Goal: Task Accomplishment & Management: Contribute content

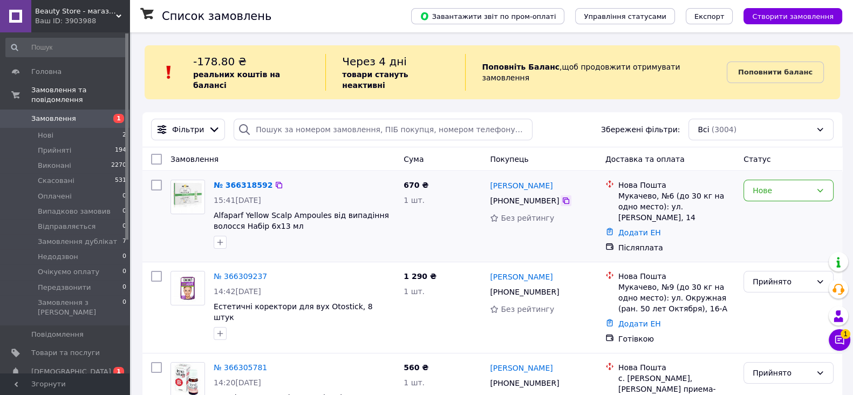
click at [562, 196] on icon at bounding box center [566, 200] width 9 height 9
click at [295, 214] on span "Alfaparf Yellow Scalp Ampoules від випадіння волосся Набір 6x13 мл" at bounding box center [304, 221] width 181 height 22
drag, startPoint x: 287, startPoint y: 216, endPoint x: 267, endPoint y: 217, distance: 20.0
click at [283, 217] on span "Alfaparf Yellow Scalp Ampoules від випадіння волосся Набір 6x13 мл" at bounding box center [304, 221] width 181 height 22
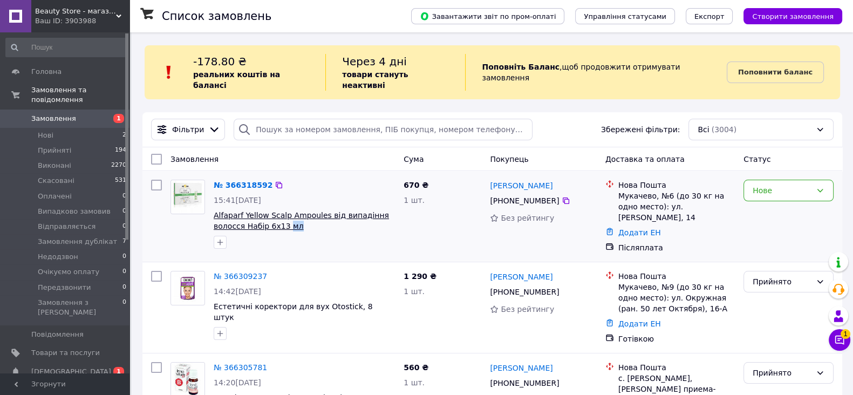
click at [216, 211] on span "Alfaparf Yellow Scalp Ampoules від випадіння волосся Набір 6x13 мл" at bounding box center [301, 220] width 175 height 19
click at [308, 214] on span "Alfaparf Yellow Scalp Ampoules від випадіння волосся Набір 6x13 мл" at bounding box center [304, 221] width 181 height 22
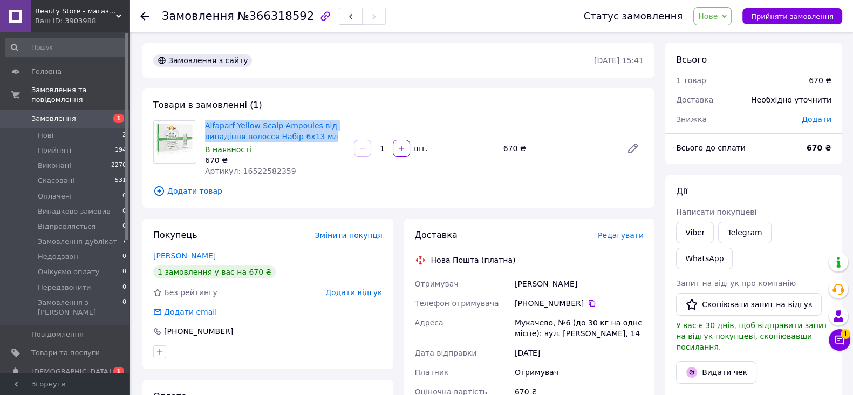
drag, startPoint x: 333, startPoint y: 136, endPoint x: 198, endPoint y: 127, distance: 135.7
click at [194, 126] on div "Alfaparf Yellow Scalp Ampoules від випадіння волосся Набір 6x13 мл В наявності …" at bounding box center [398, 148] width 499 height 56
copy div "Alfaparf Yellow Scalp Ampoules від випадіння волосся Набір 6x13 мл"
click at [718, 18] on span "Нове" at bounding box center [707, 16] width 19 height 9
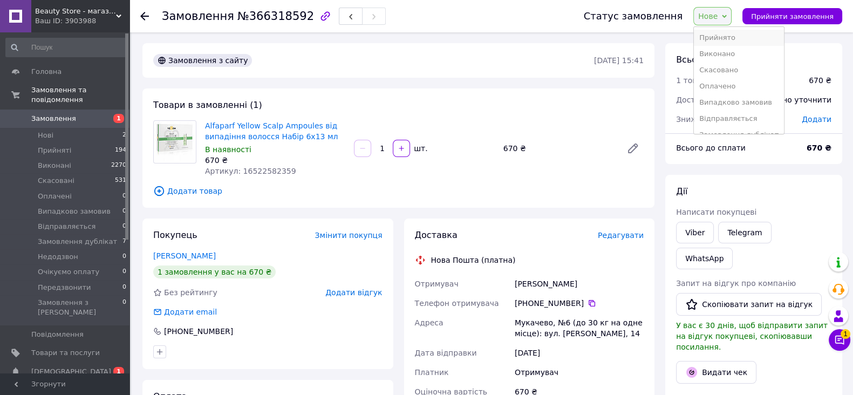
click at [734, 39] on li "Прийнято" at bounding box center [739, 38] width 90 height 16
click at [62, 114] on span "Замовлення" at bounding box center [53, 119] width 45 height 10
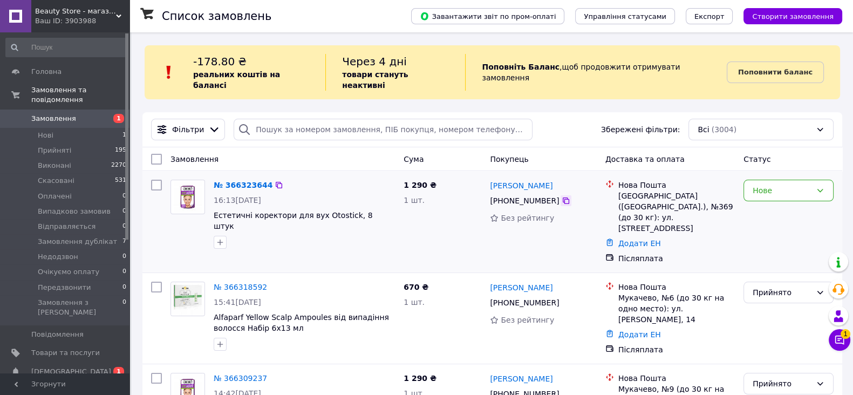
click at [562, 196] on icon at bounding box center [566, 200] width 9 height 9
drag, startPoint x: 372, startPoint y: 206, endPoint x: 210, endPoint y: 204, distance: 161.3
click at [210, 204] on div "№ 366323644 16:13, 12.10.2025 Естетичні коректори для вух Otostick, 8 штук" at bounding box center [304, 214] width 190 height 78
copy span "Естетичні коректори для вух Otostick, 8 штук"
click at [786, 185] on div "Нове" at bounding box center [782, 191] width 59 height 12
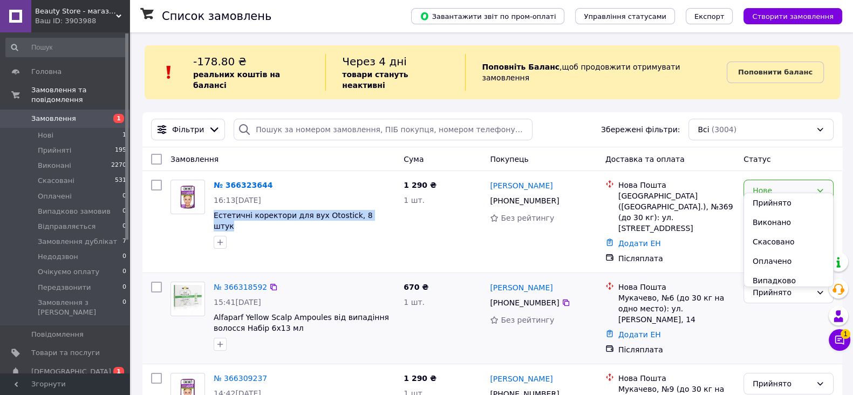
drag, startPoint x: 791, startPoint y: 206, endPoint x: 752, endPoint y: 241, distance: 52.3
click at [791, 204] on li "Прийнято" at bounding box center [788, 202] width 89 height 19
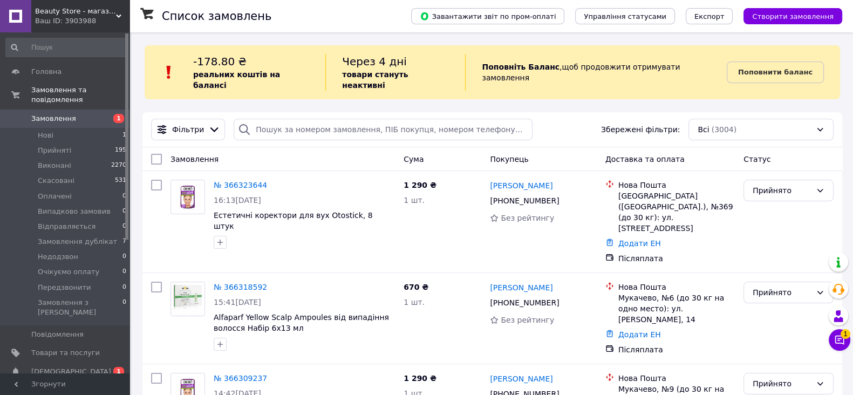
click at [540, 121] on div "Фільтри Збережені фільтри: Всі (3004)" at bounding box center [492, 130] width 691 height 22
click at [242, 283] on link "№ 366318592" at bounding box center [240, 287] width 53 height 9
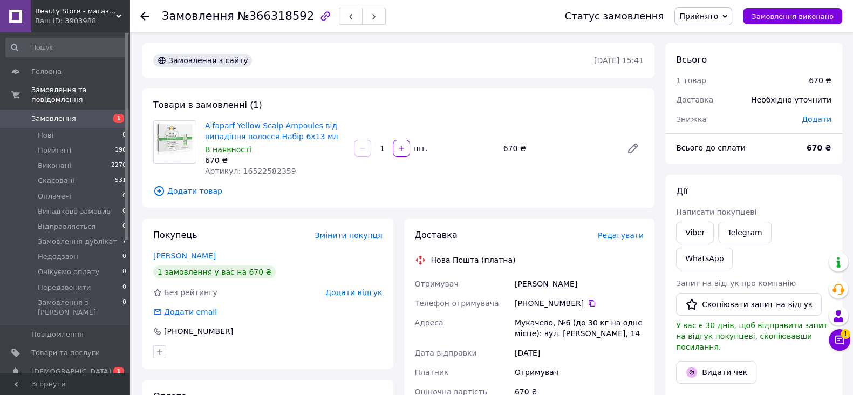
click at [148, 250] on div "Покупець Змінити покупця Вацко Ольга 1 замовлення у вас на 670 ₴ Без рейтингу Д…" at bounding box center [267, 294] width 251 height 151
drag, startPoint x: 148, startPoint y: 251, endPoint x: 204, endPoint y: 253, distance: 55.6
click at [204, 253] on div "Покупець Змінити покупця Вацко Ольга 1 замовлення у вас на 670 ₴ Без рейтингу Д…" at bounding box center [267, 294] width 251 height 151
copy link "Вацко Ольга"
drag, startPoint x: 583, startPoint y: 307, endPoint x: 575, endPoint y: 298, distance: 12.6
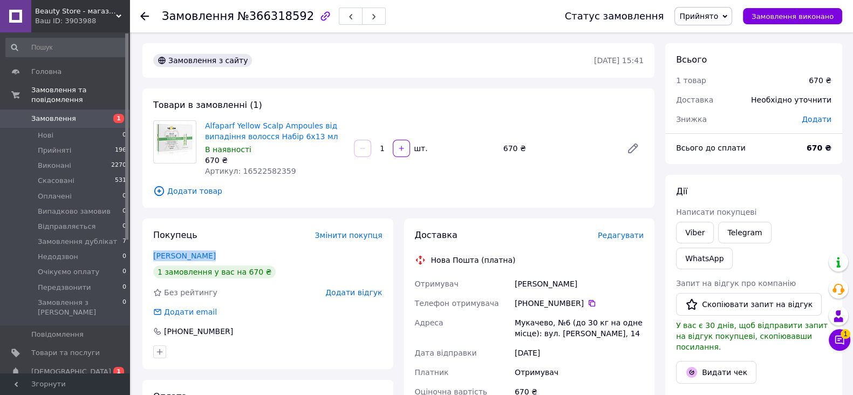
click at [588, 307] on icon at bounding box center [592, 303] width 9 height 9
click at [276, 22] on span "№366318592" at bounding box center [275, 16] width 77 height 13
click at [276, 21] on span "№366318592" at bounding box center [275, 16] width 77 height 13
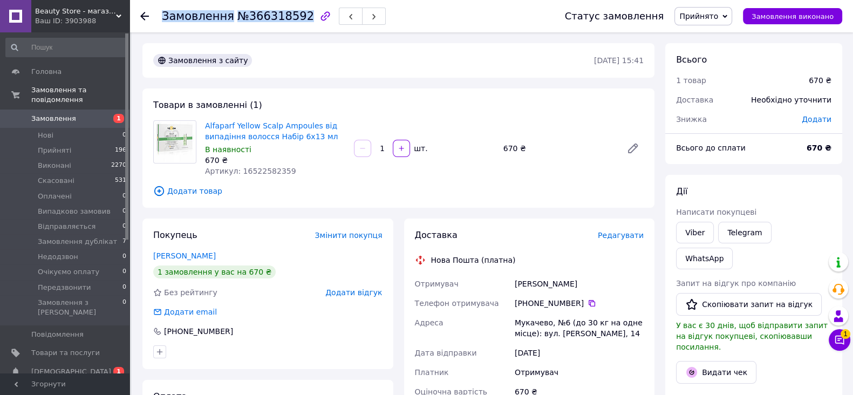
click at [273, 14] on span "№366318592" at bounding box center [275, 16] width 77 height 13
copy span "366318592"
click at [275, 172] on span "Артикул: 16522582359" at bounding box center [250, 171] width 91 height 9
click at [276, 172] on span "Артикул: 16522582359" at bounding box center [250, 171] width 91 height 9
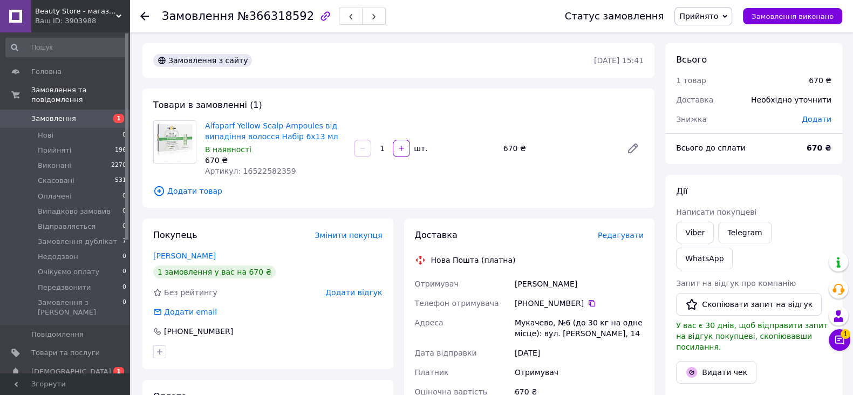
click at [272, 169] on span "Артикул: 16522582359" at bounding box center [250, 171] width 91 height 9
copy span "16522582359"
click at [66, 110] on link "Замовлення 1" at bounding box center [66, 119] width 133 height 18
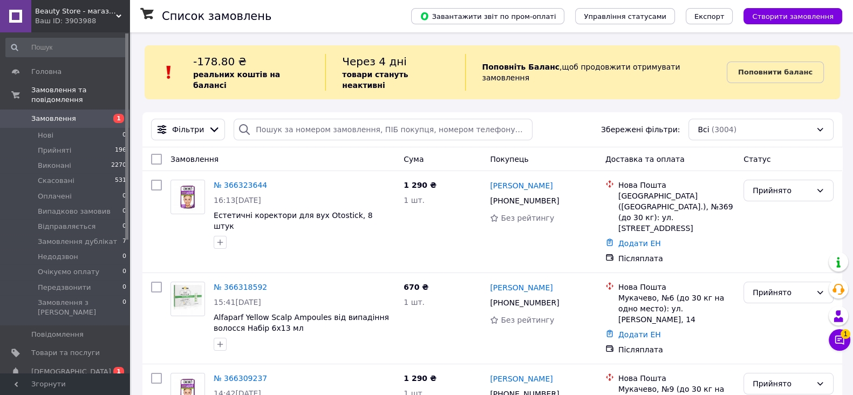
click at [788, 68] on b "Поповнити баланс" at bounding box center [775, 72] width 74 height 8
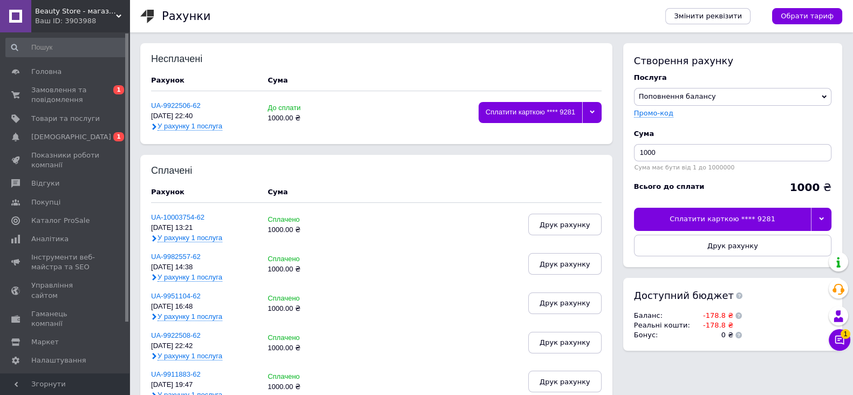
click at [787, 218] on div "Сплатити карткою **** 9281" at bounding box center [722, 219] width 177 height 23
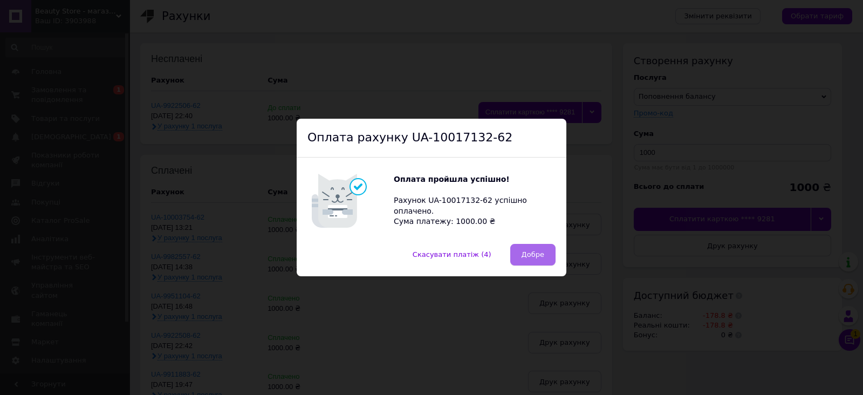
click at [531, 257] on span "Добре" at bounding box center [533, 254] width 23 height 8
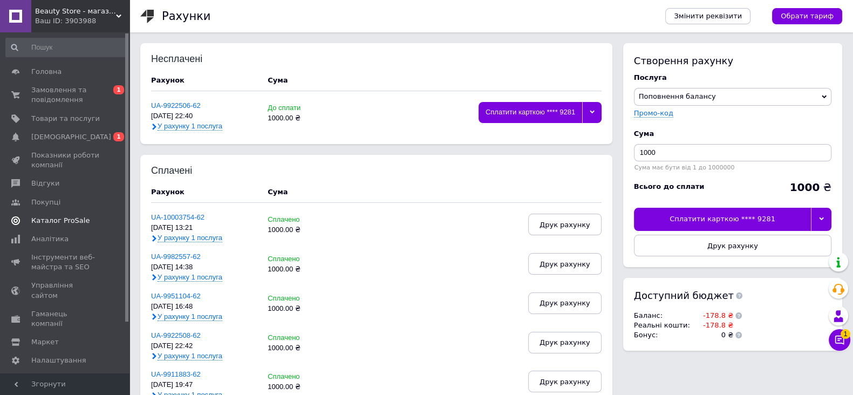
click at [79, 219] on span "Каталог ProSale" at bounding box center [60, 221] width 58 height 10
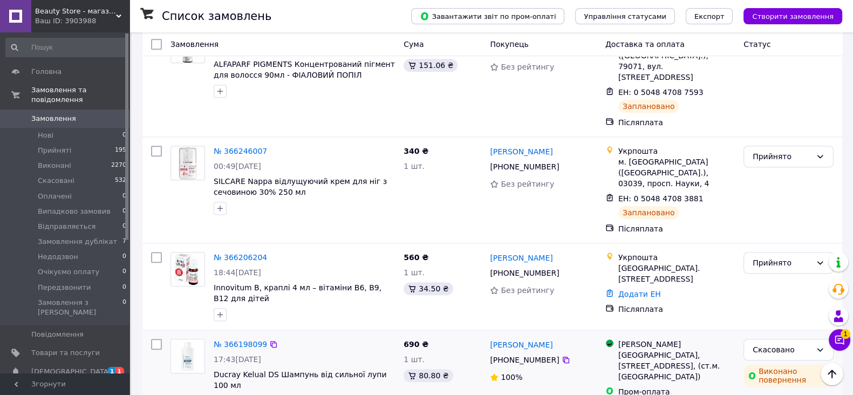
scroll to position [1147, 0]
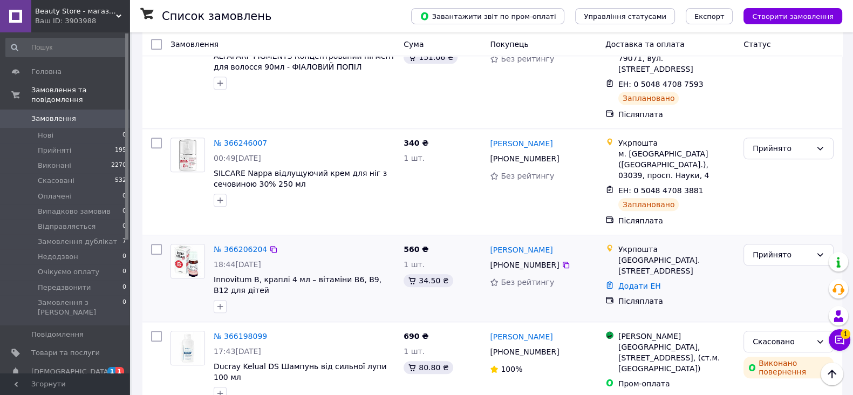
drag, startPoint x: 65, startPoint y: 101, endPoint x: 366, endPoint y: 107, distance: 301.7
click at [65, 110] on link "Замовлення 0" at bounding box center [66, 119] width 133 height 18
click at [50, 114] on span "Замовлення" at bounding box center [53, 119] width 45 height 10
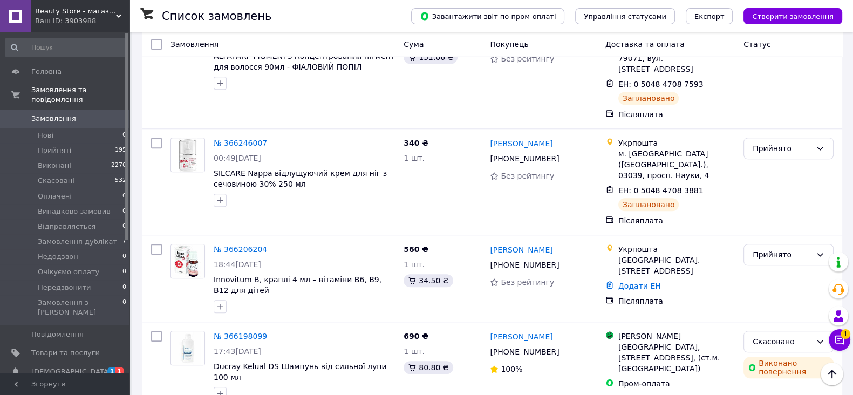
click at [390, 21] on div "Список замовлень" at bounding box center [276, 16] width 228 height 32
drag, startPoint x: 400, startPoint y: 21, endPoint x: 365, endPoint y: 5, distance: 38.1
click at [390, 21] on div "Список замовлень" at bounding box center [276, 16] width 228 height 32
click at [80, 367] on span "[DEMOGRAPHIC_DATA]" at bounding box center [65, 372] width 69 height 10
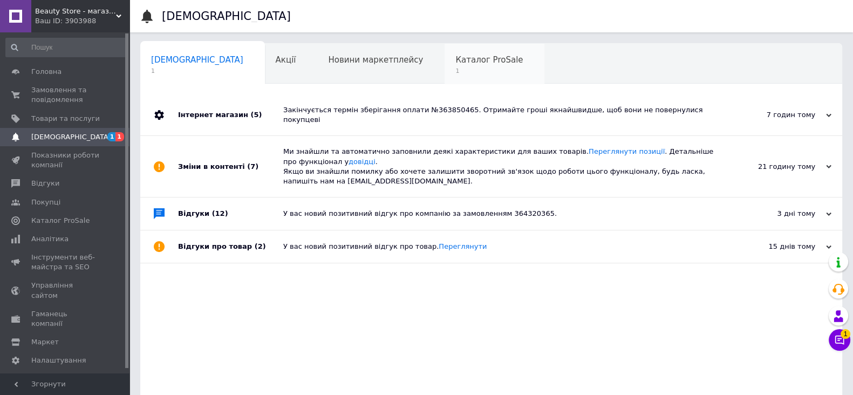
click at [455, 58] on span "Каталог ProSale" at bounding box center [488, 60] width 67 height 10
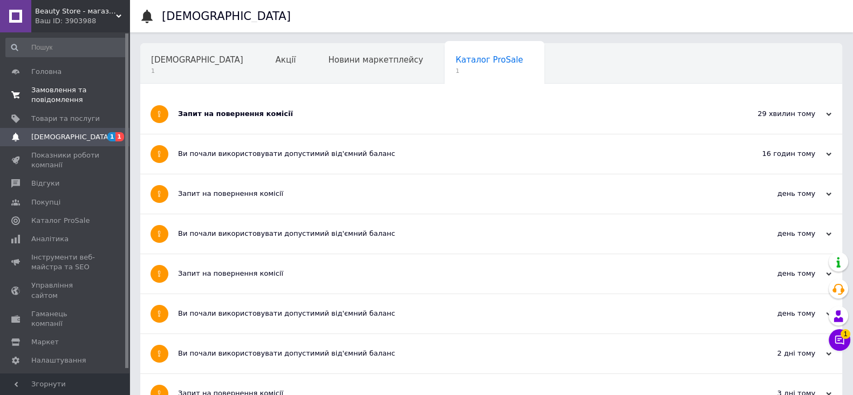
click at [70, 94] on span "Замовлення та повідомлення" at bounding box center [65, 94] width 69 height 19
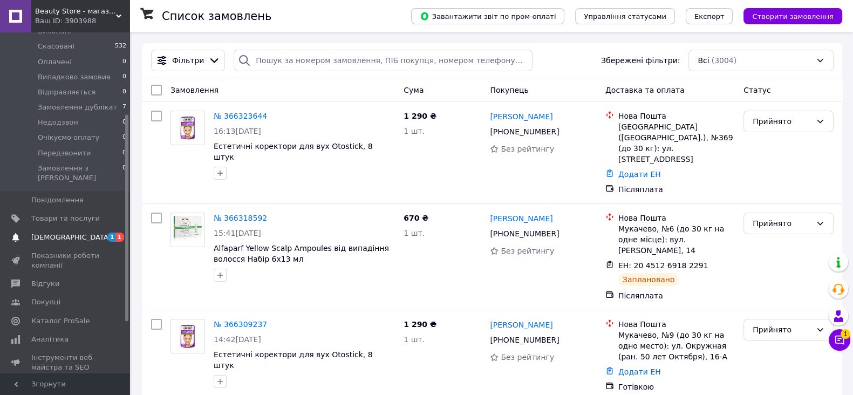
click at [69, 228] on link "Сповіщення 1 1" at bounding box center [66, 237] width 133 height 18
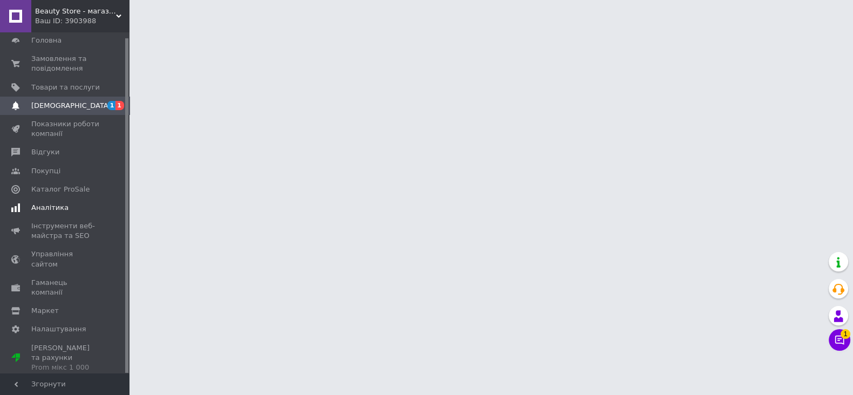
scroll to position [5, 0]
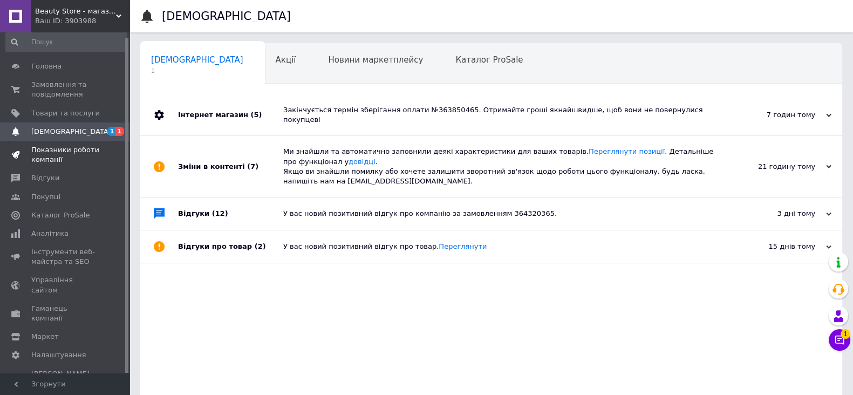
click at [73, 153] on span "Показники роботи компанії" at bounding box center [65, 154] width 69 height 19
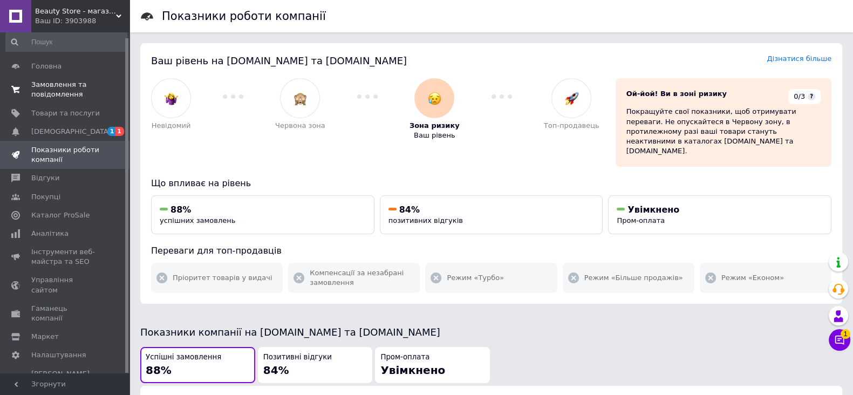
click at [83, 91] on span "Замовлення та повідомлення" at bounding box center [65, 89] width 69 height 19
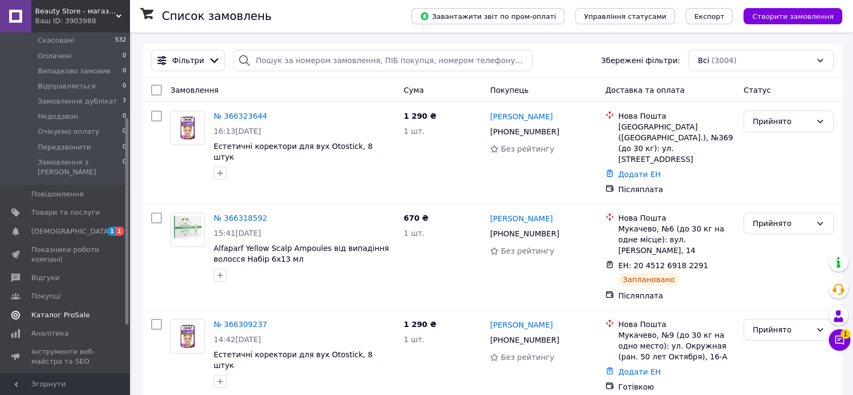
click at [59, 227] on span "[DEMOGRAPHIC_DATA]" at bounding box center [71, 232] width 80 height 10
click at [59, 310] on span "Каталог ProSale" at bounding box center [60, 315] width 58 height 10
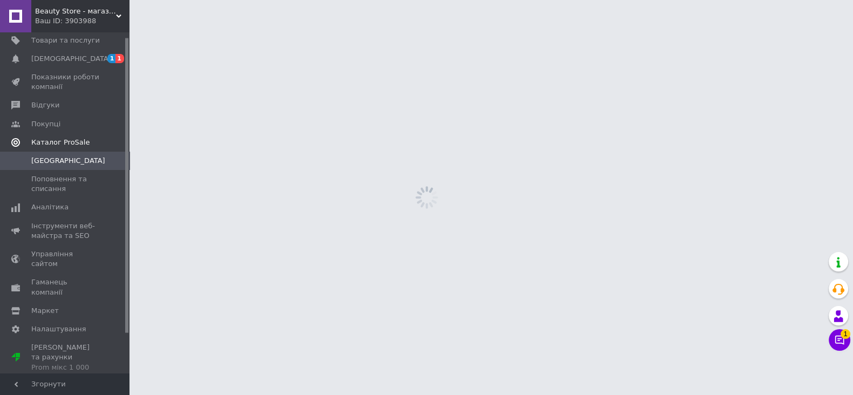
scroll to position [5, 0]
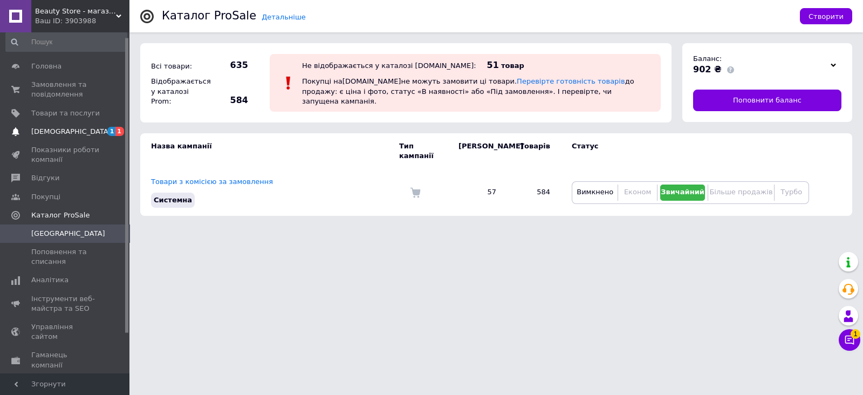
click at [72, 134] on span "[DEMOGRAPHIC_DATA]" at bounding box center [65, 132] width 69 height 10
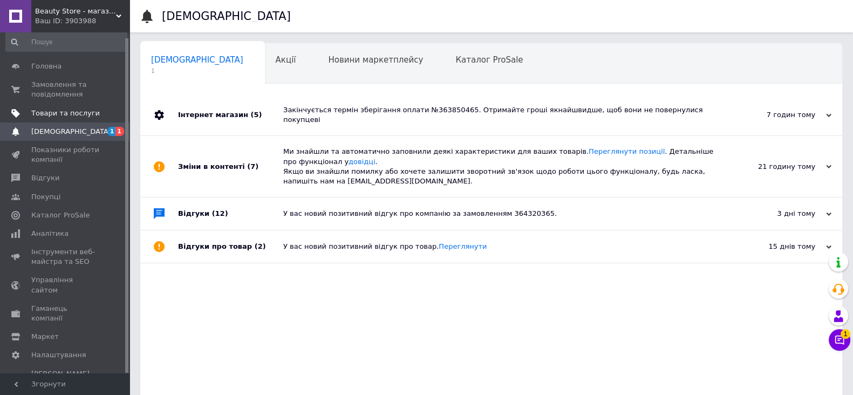
click at [88, 111] on span "Товари та послуги" at bounding box center [65, 113] width 69 height 10
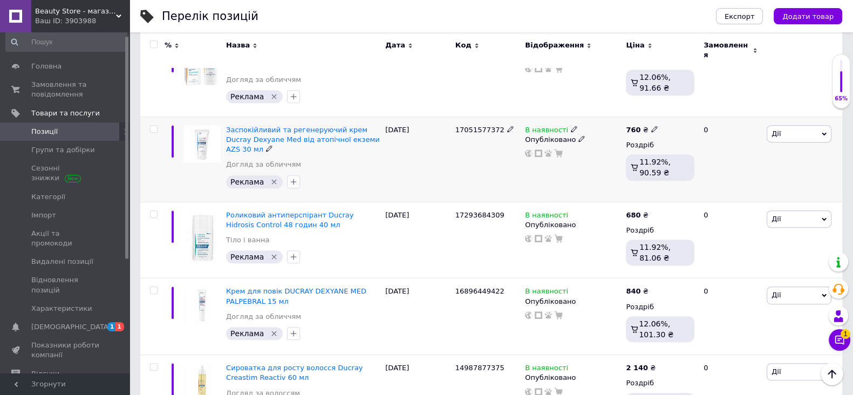
scroll to position [674, 0]
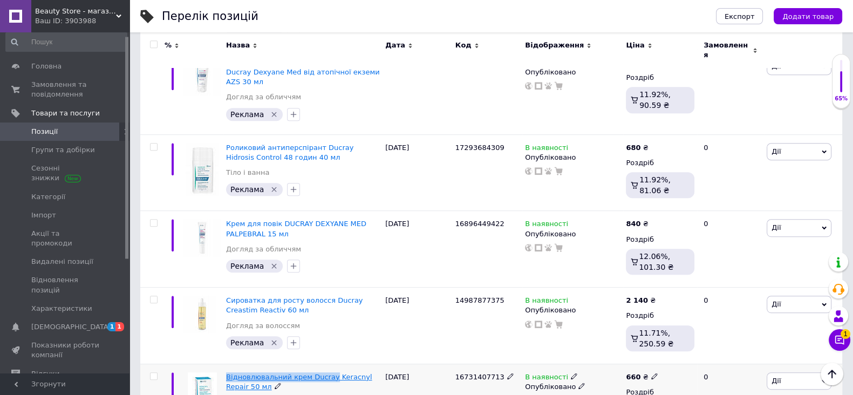
drag, startPoint x: 224, startPoint y: 329, endPoint x: 325, endPoint y: 335, distance: 101.6
click at [325, 364] on div "Відновлювальний крем Ducray Keracnyl Repair 50 мл Догляд за обличчям Реклама" at bounding box center [302, 402] width 159 height 77
copy span "Відновлювальний крем Ducray"
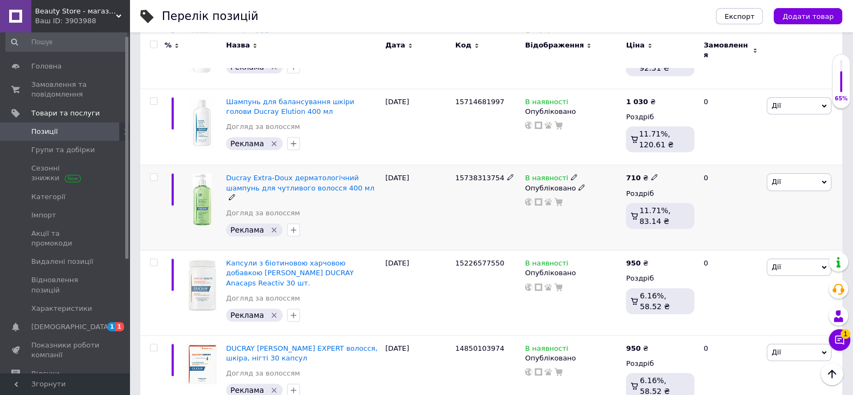
scroll to position [1403, 0]
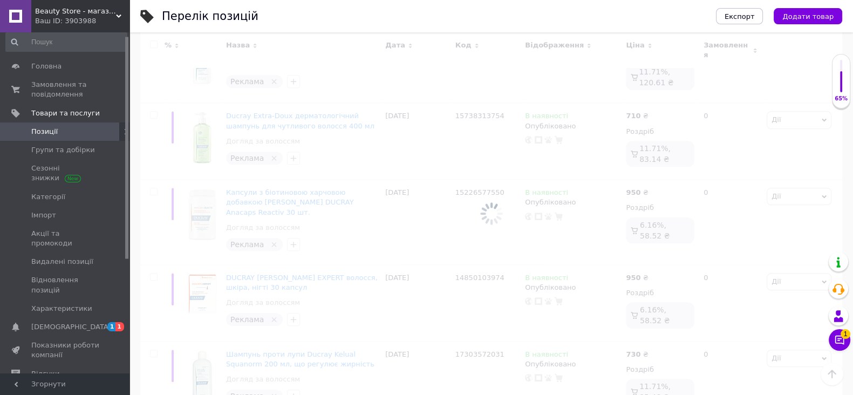
scroll to position [1388, 0]
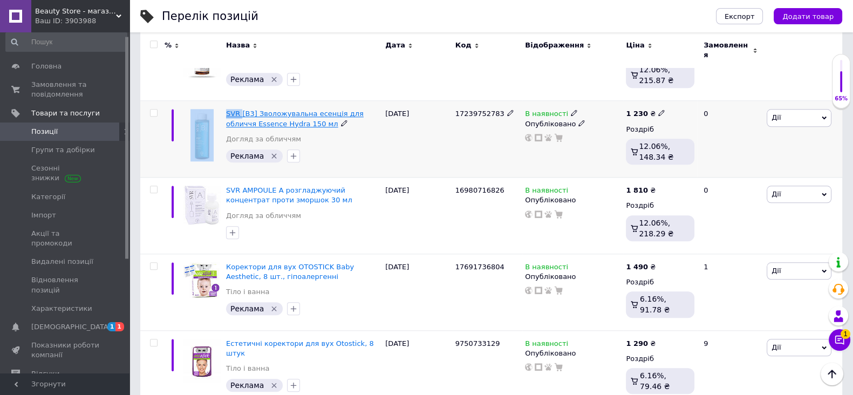
drag, startPoint x: 228, startPoint y: 66, endPoint x: 240, endPoint y: 72, distance: 13.5
click at [240, 101] on div "SVR [B3] Зволожувальна есенція для обличчя Essence Hydra 150 мл Догляд за облич…" at bounding box center [491, 139] width 702 height 77
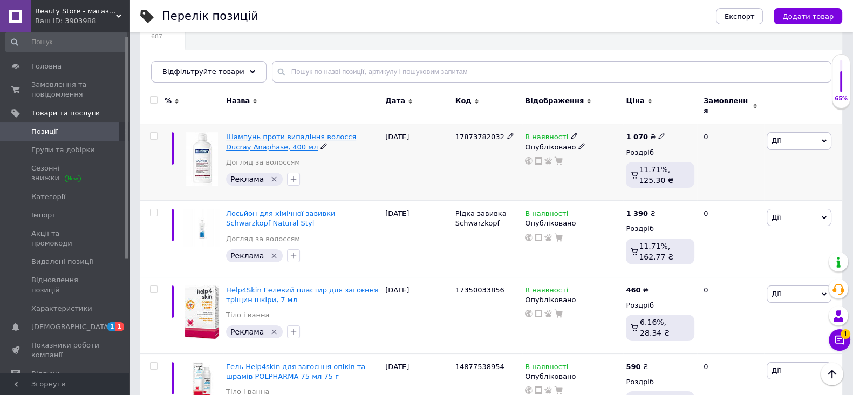
scroll to position [0, 0]
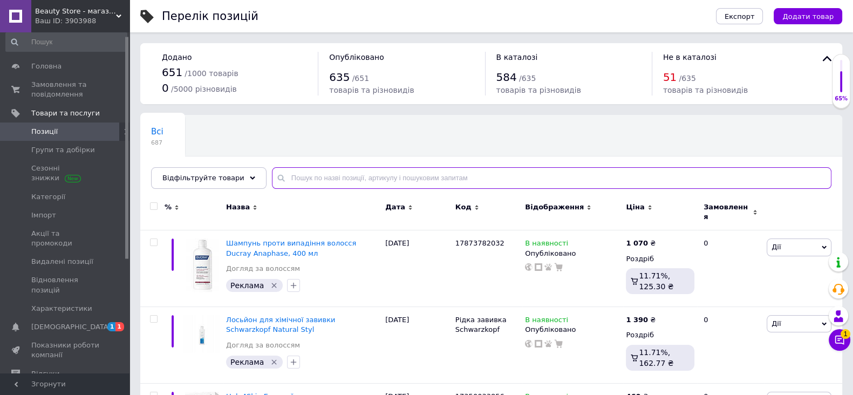
click at [372, 175] on input "text" at bounding box center [552, 178] width 560 height 22
paste input "SVR"
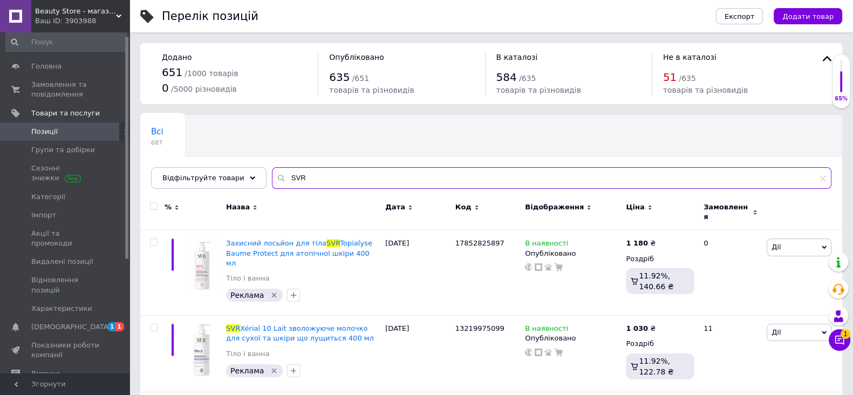
click at [337, 179] on input "SVR" at bounding box center [552, 178] width 560 height 22
paste input "Cicavit+"
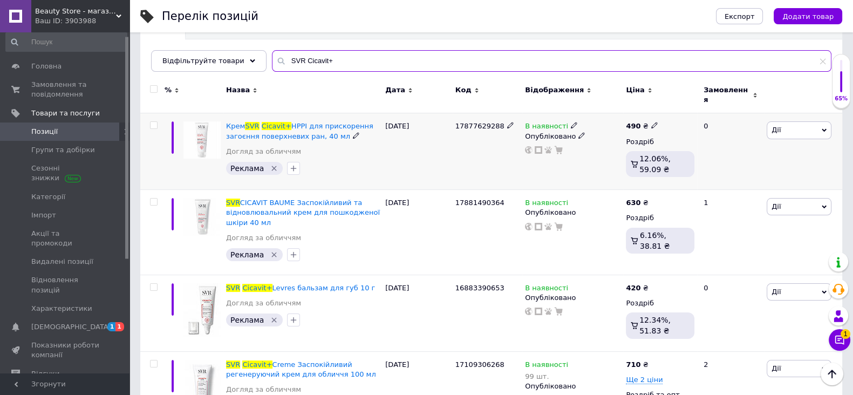
scroll to position [168, 0]
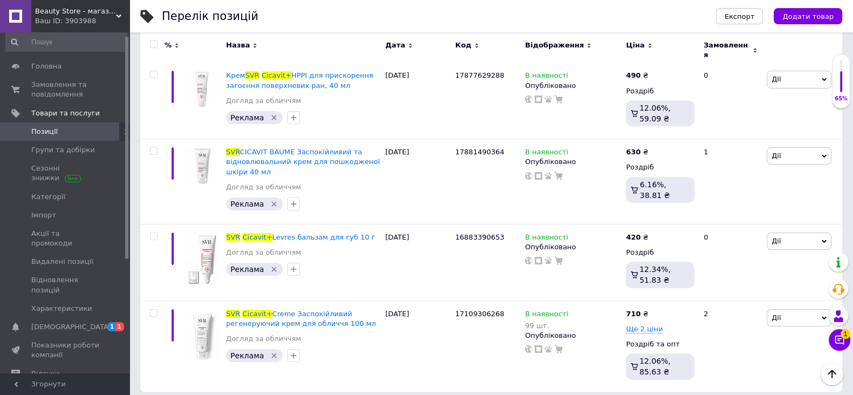
type input "SVR Cicavit+"
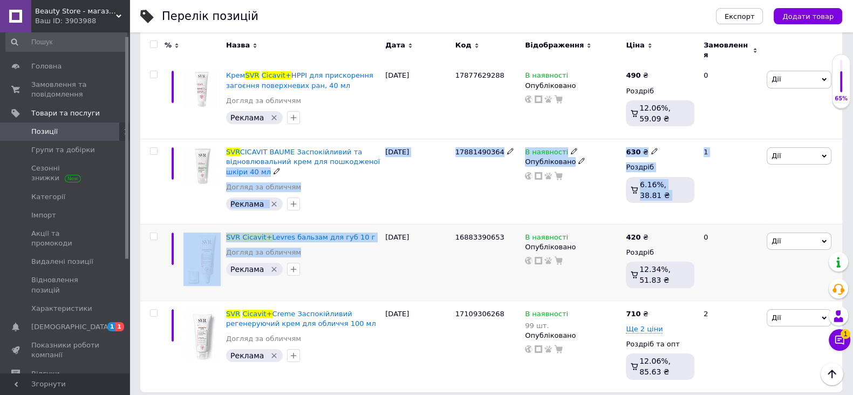
drag, startPoint x: 380, startPoint y: 221, endPoint x: 389, endPoint y: 277, distance: 56.7
click at [389, 275] on div "% Назва Дата Код Відображення Ціна Замовлення Крем SVR Cicavit+ HPPI для приско…" at bounding box center [491, 209] width 702 height 366
click at [809, 20] on span "Додати товар" at bounding box center [807, 16] width 51 height 8
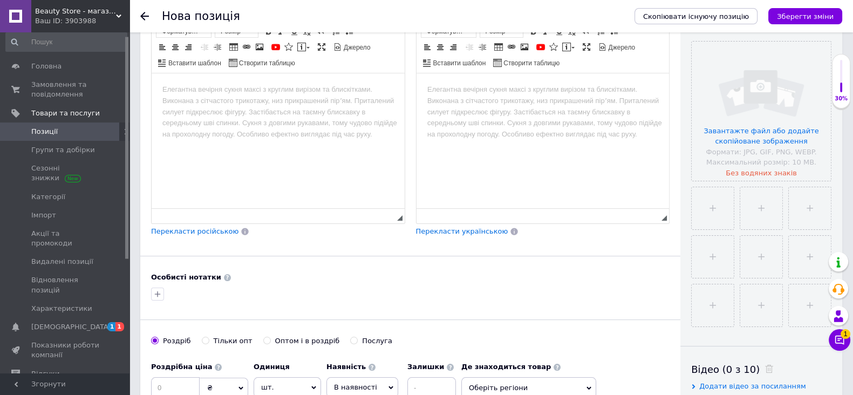
scroll to position [337, 0]
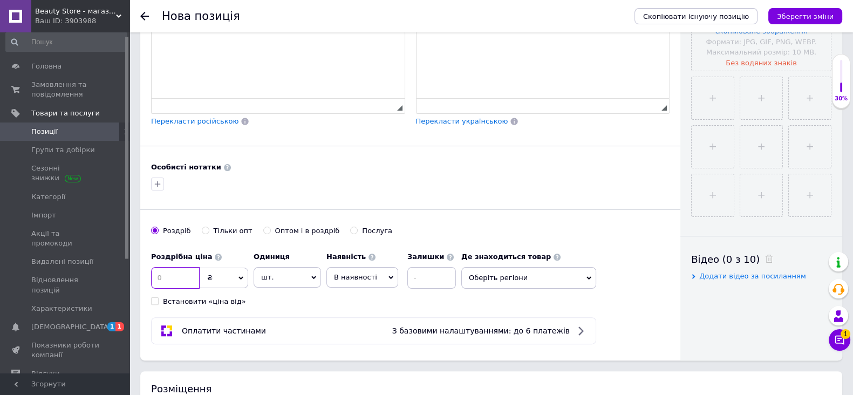
click at [182, 288] on input at bounding box center [175, 278] width 49 height 22
type input "890"
click at [156, 187] on icon "button" at bounding box center [158, 184] width 6 height 6
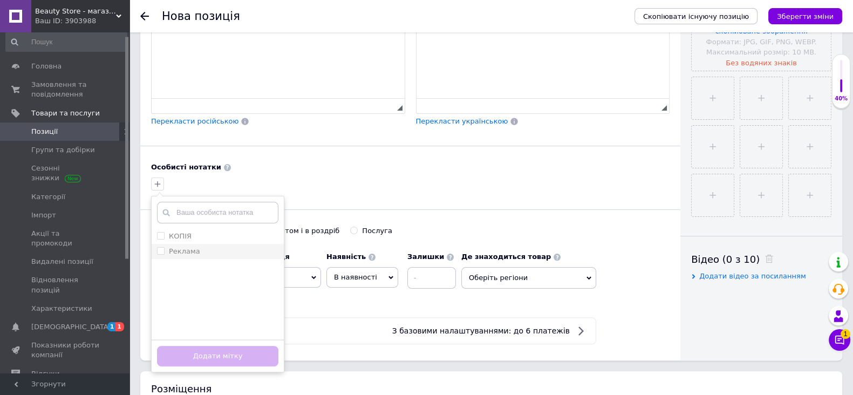
click at [161, 254] on input "Реклама" at bounding box center [160, 250] width 7 height 7
checkbox input "true"
click at [253, 367] on button "Додати мітку" at bounding box center [217, 356] width 121 height 21
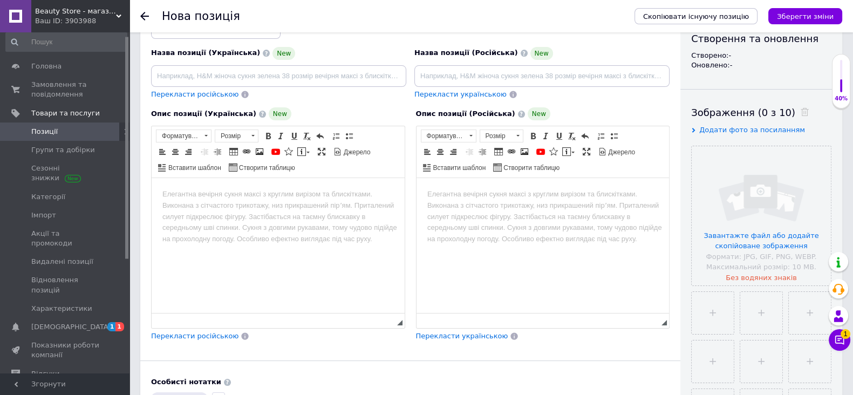
scroll to position [0, 0]
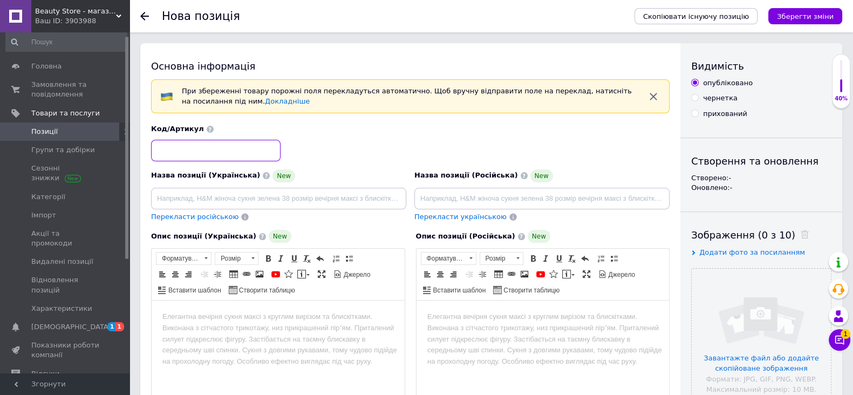
click at [227, 153] on input at bounding box center [216, 151] width 130 height 22
paste input "17917077580"
type input "17917077580"
click at [741, 301] on input "file" at bounding box center [761, 338] width 139 height 139
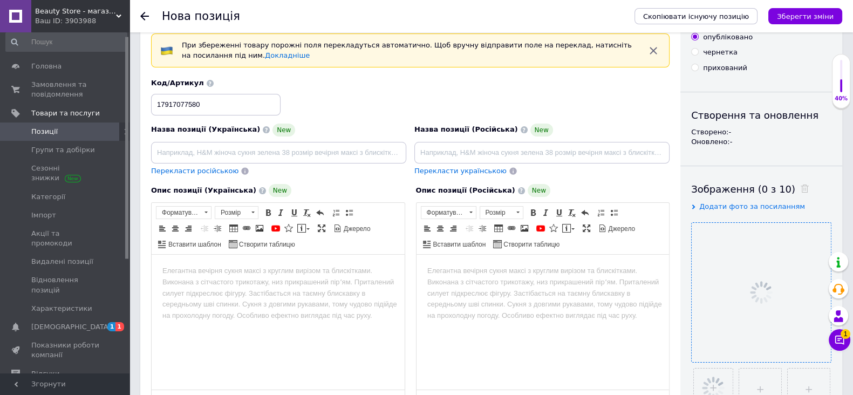
scroll to position [67, 0]
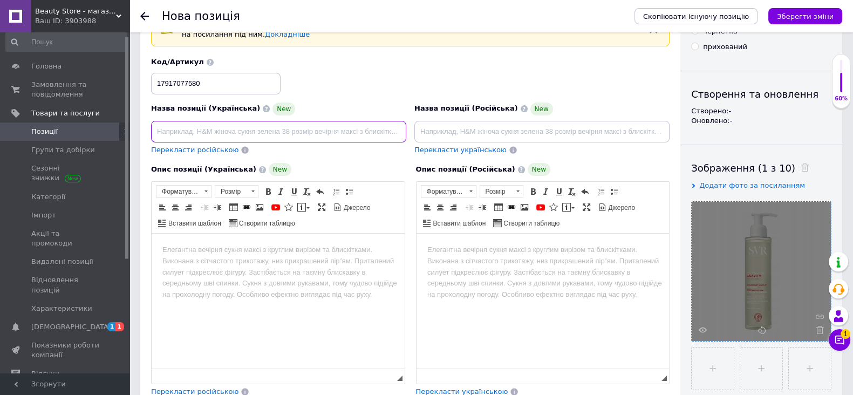
click at [326, 137] on input at bounding box center [278, 132] width 255 height 22
paste input "SVR Cicavit Gel Moussant, очищувальний гель для пошкодженої або подразненої шкі…"
click at [335, 128] on input "SVR Cicavit Gel Moussant, очищувальний гель для пошкодженої або подразненої шкі…" at bounding box center [278, 132] width 255 height 22
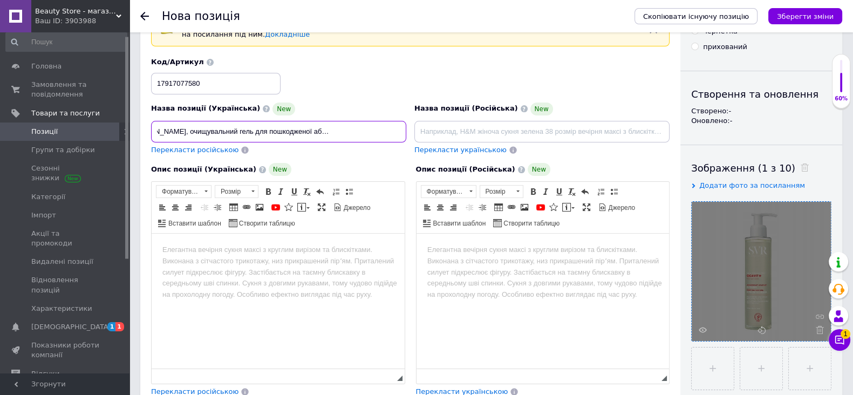
click at [335, 129] on input "SVR Cicavit Gel Moussant, очищувальний гель для пошкодженої або подразненої шкі…" at bounding box center [278, 132] width 255 height 22
click at [335, 131] on input "SVR Cicavit Gel Moussant, очищувальний гель для пошкодженої або подразненої шкі…" at bounding box center [278, 132] width 255 height 22
click at [333, 130] on input "SVR Cicavit Gel Moussant, очищувальний гель для пошкодженої або подразненої шкі…" at bounding box center [278, 132] width 255 height 22
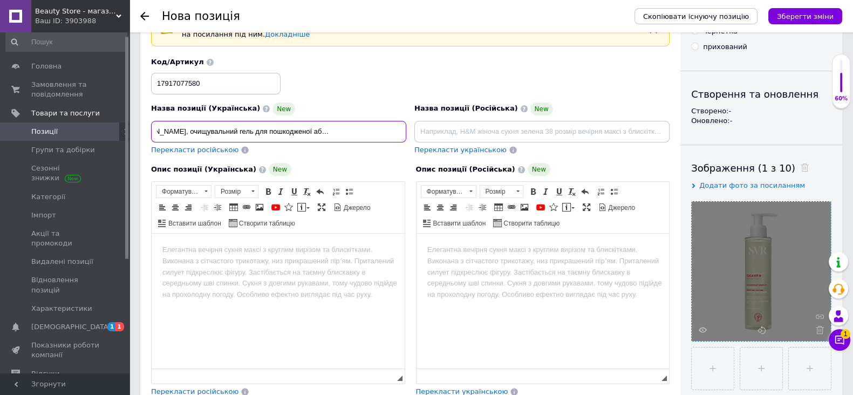
type input "SVR Cicavit Gel Moussant, очищувальний гель для пошкодженої або подразненої шкі…"
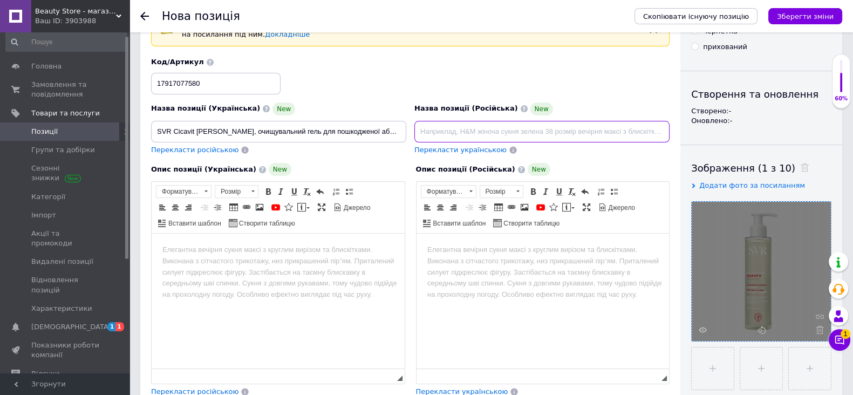
click at [457, 131] on input at bounding box center [541, 132] width 255 height 22
paste input "SVR Cicavit Gel Moussant, очищающий гель для поврежденной или раздраженной кожи…"
type input "SVR Cicavit Gel Moussant, очищающий гель для поврежденной или раздраженной кожи…"
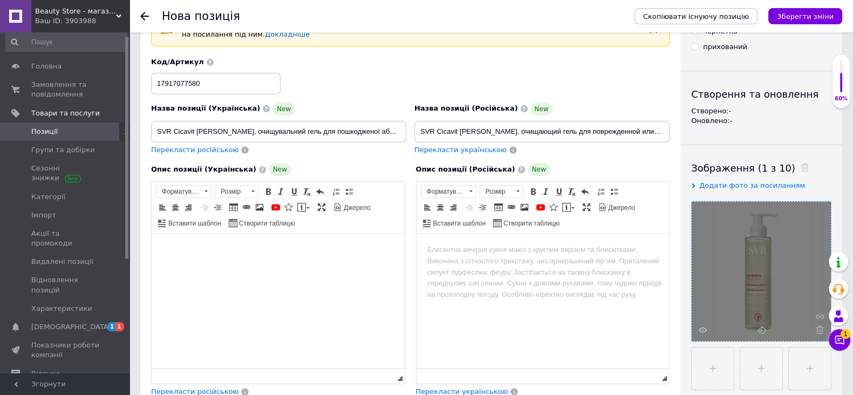
click at [319, 256] on html at bounding box center [278, 250] width 253 height 33
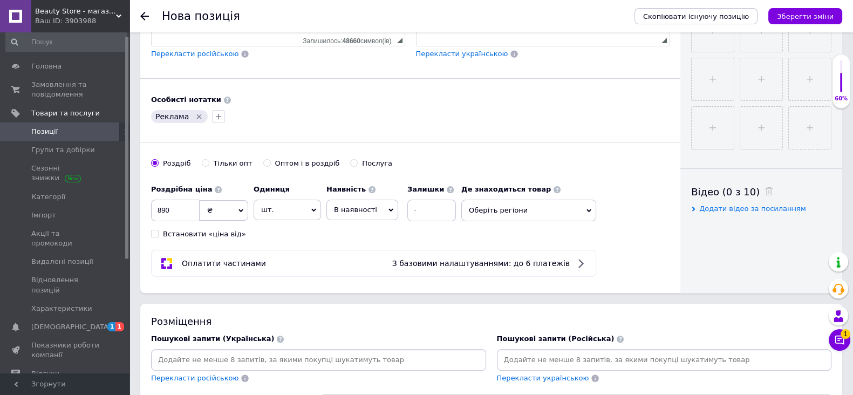
scroll to position [539, 0]
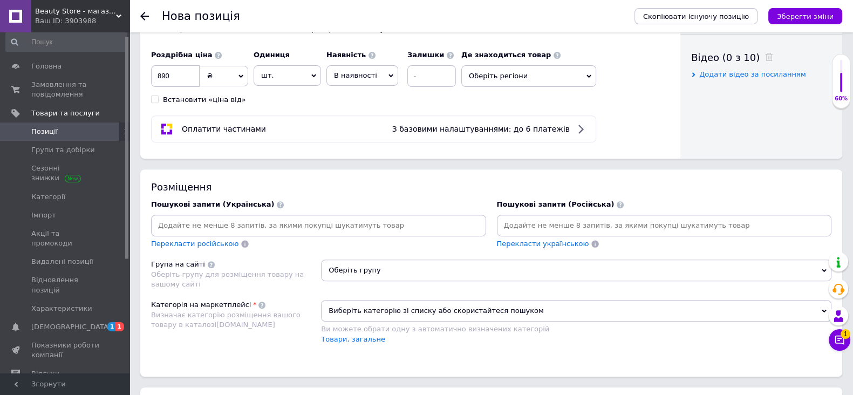
click at [331, 234] on input at bounding box center [318, 225] width 331 height 16
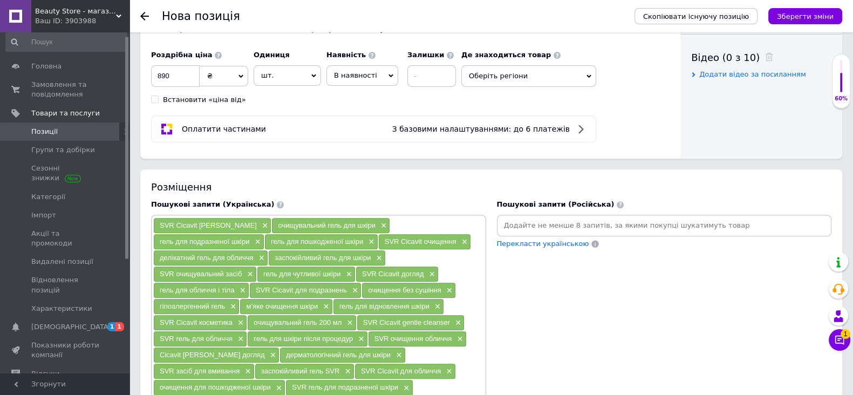
click at [564, 232] on input at bounding box center [664, 225] width 331 height 16
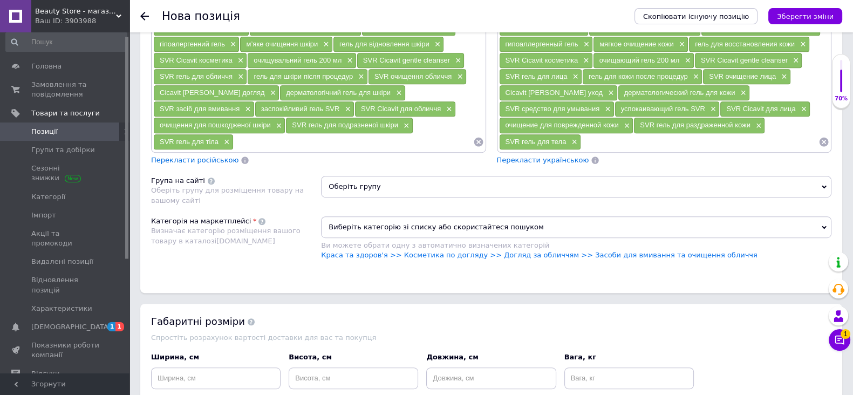
scroll to position [809, 0]
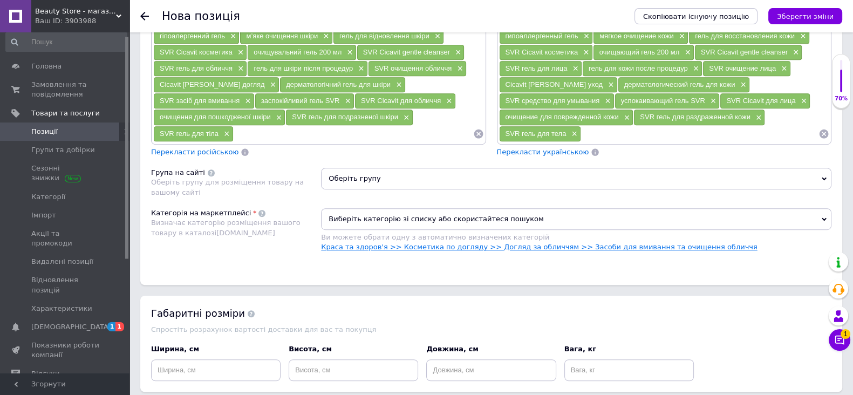
click at [461, 251] on link "Краса та здоров'я >> Косметика по догляду >> Догляд за обличчям >> Засоби для в…" at bounding box center [539, 247] width 436 height 8
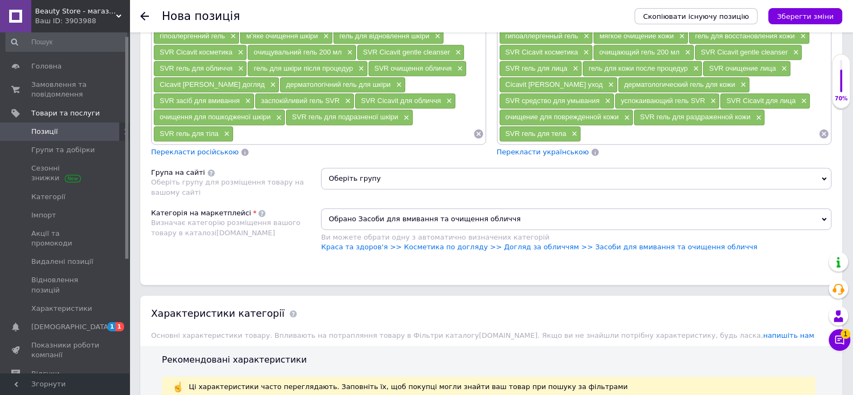
click at [399, 189] on span "Оберіть групу" at bounding box center [576, 179] width 510 height 22
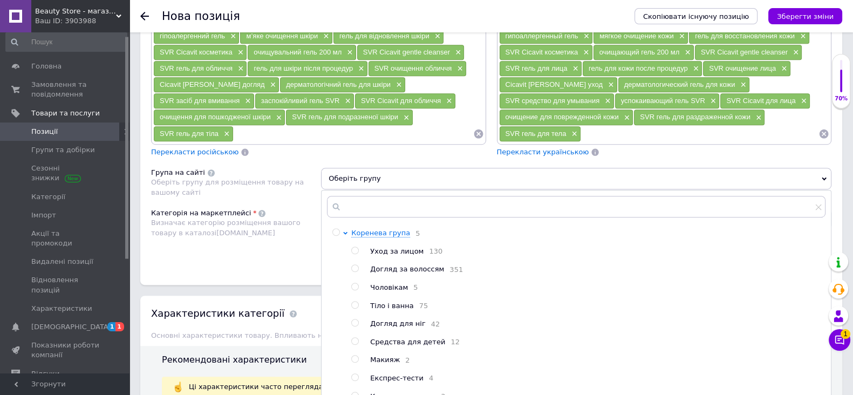
click at [357, 254] on input "radio" at bounding box center [354, 250] width 7 height 7
radio input "true"
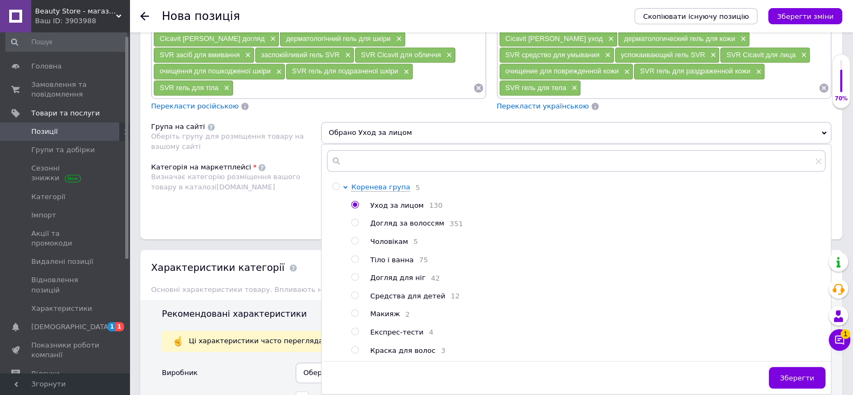
scroll to position [876, 0]
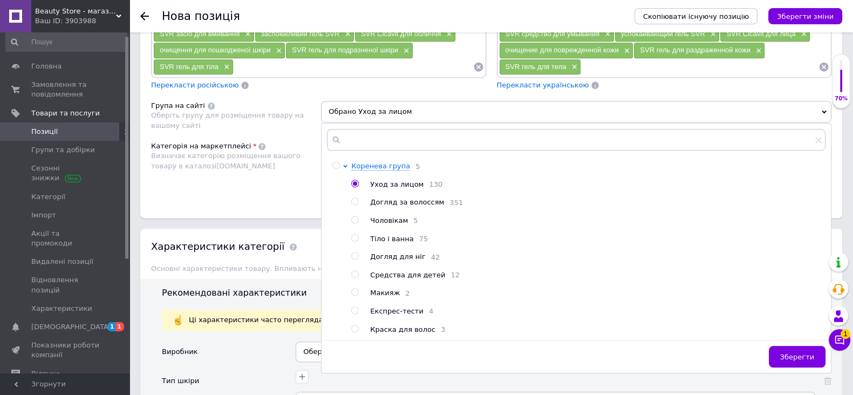
click at [791, 364] on button "Зберегти" at bounding box center [797, 357] width 57 height 22
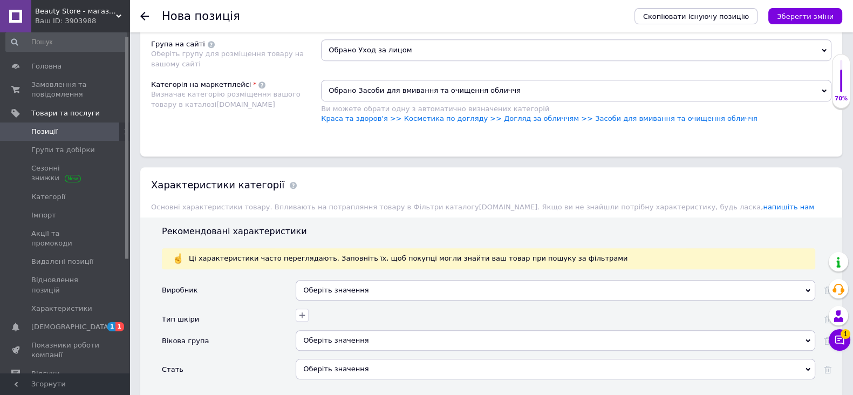
scroll to position [1079, 0]
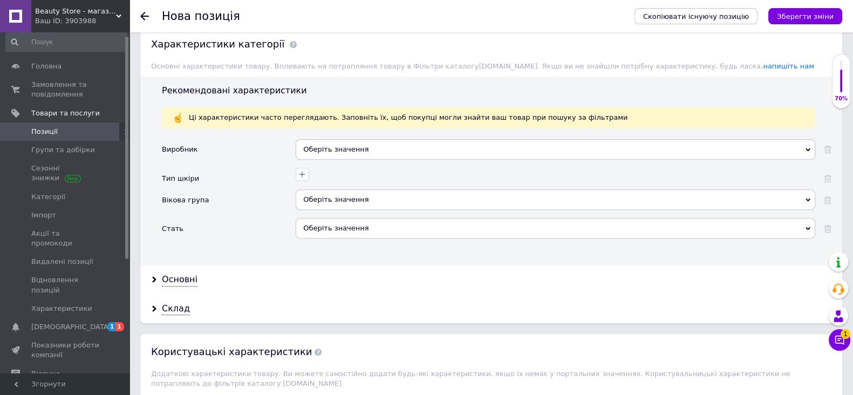
click at [376, 160] on div "Оберіть значення" at bounding box center [556, 149] width 520 height 21
paste input "SVR"
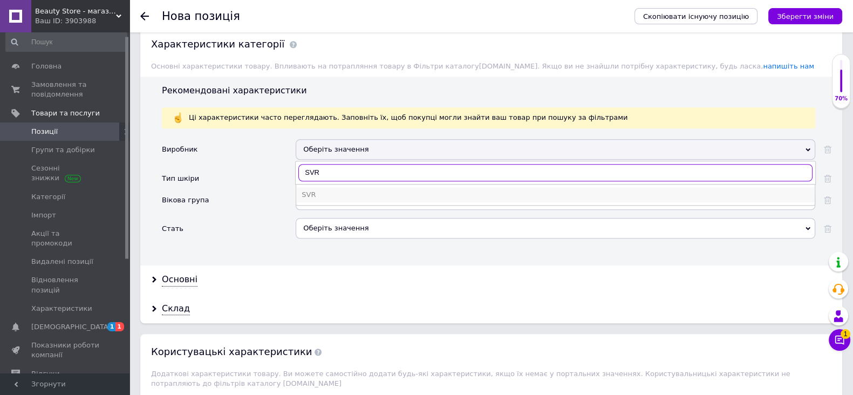
type input "SVR"
click at [330, 195] on li "SVR" at bounding box center [555, 194] width 519 height 15
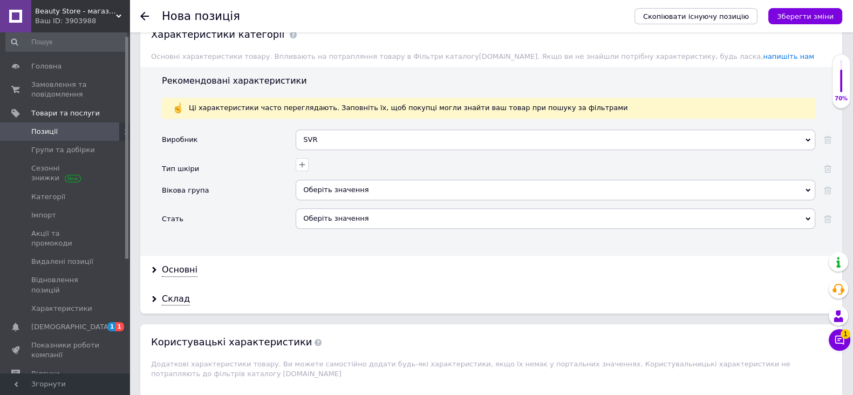
scroll to position [1147, 0]
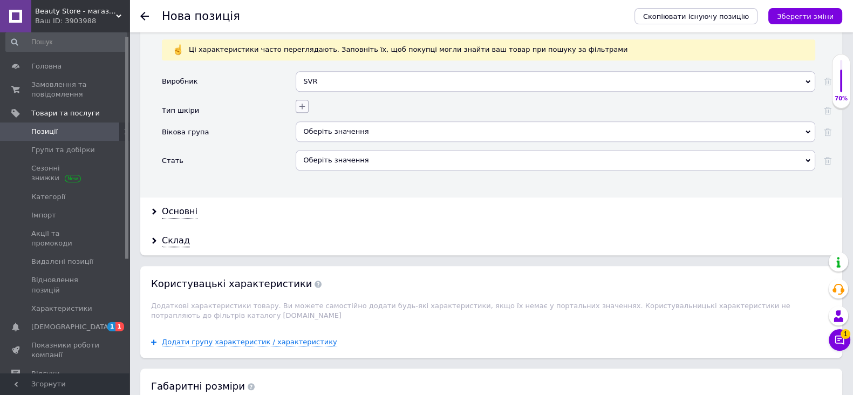
click at [305, 111] on icon "button" at bounding box center [302, 106] width 9 height 9
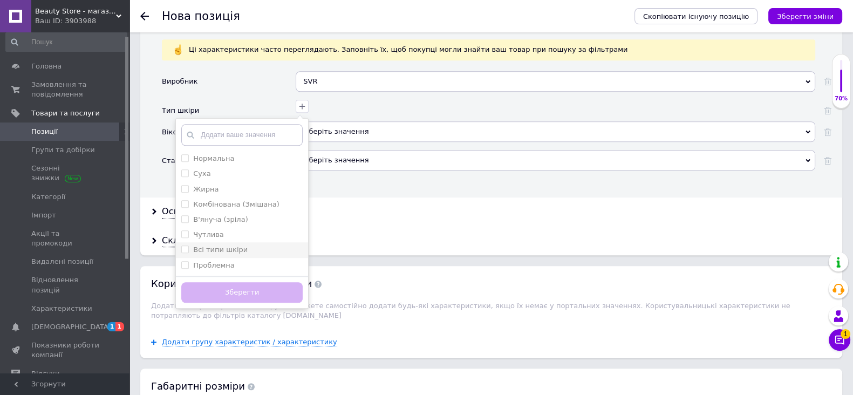
click at [189, 255] on label "Всі типи шкіри" at bounding box center [214, 250] width 66 height 10
click at [188, 253] on шкіри "Всі типи шкіри" at bounding box center [184, 249] width 7 height 7
click at [189, 255] on label "Всі типи шкіри" at bounding box center [214, 250] width 66 height 10
click at [188, 253] on шкіри "Всі типи шкіри" at bounding box center [184, 249] width 7 height 7
click at [185, 253] on шкіри "Всі типи шкіри" at bounding box center [184, 249] width 7 height 7
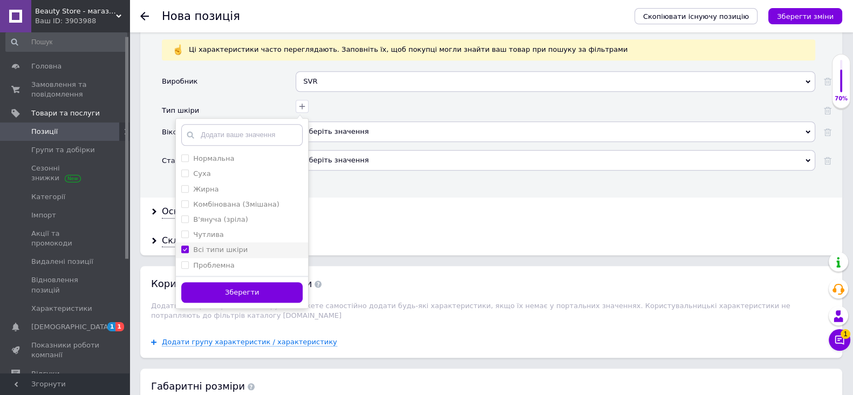
checkbox шкіри "true"
click at [185, 268] on input "Проблемна" at bounding box center [184, 264] width 7 height 7
checkbox input "true"
click at [247, 298] on button "Зберегти" at bounding box center [241, 292] width 121 height 21
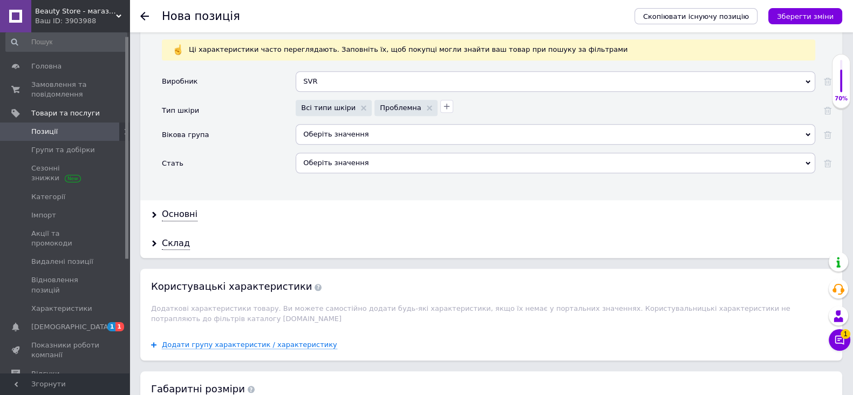
click at [334, 145] on div "Оберіть значення" at bounding box center [556, 134] width 520 height 21
click at [322, 169] on div "Оберіть значення" at bounding box center [556, 163] width 520 height 21
click at [185, 220] on div "Основні" at bounding box center [180, 214] width 36 height 12
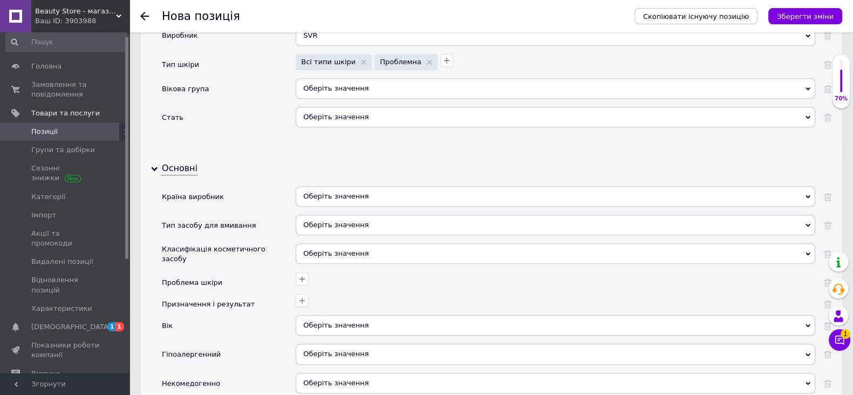
scroll to position [1214, 0]
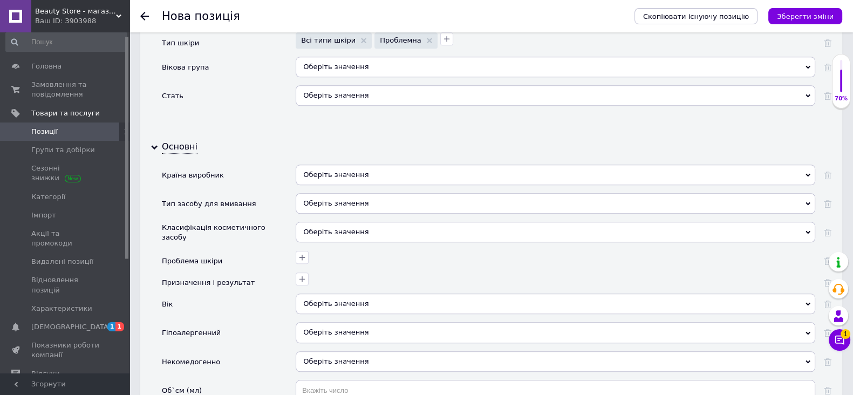
click at [364, 181] on div "Оберіть значення" at bounding box center [556, 175] width 520 height 21
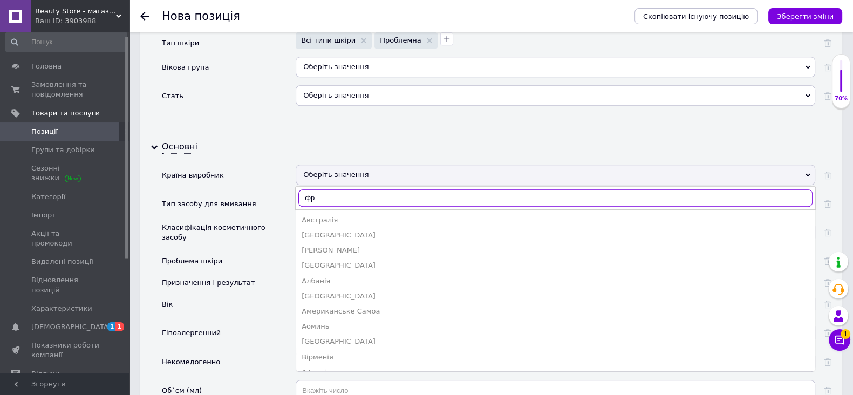
type input "фра"
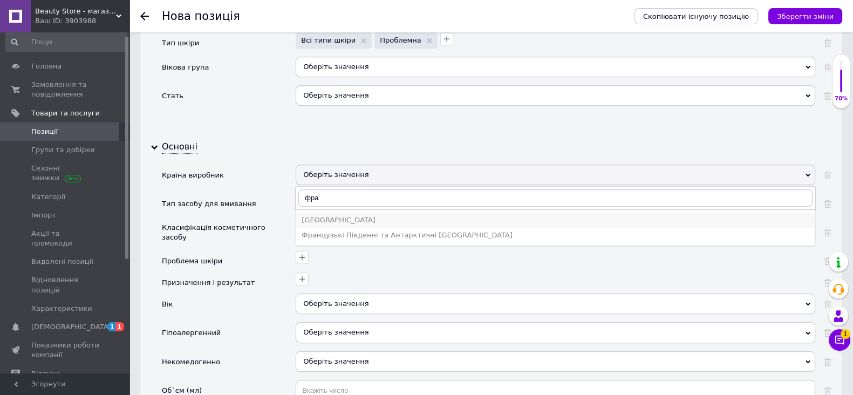
click at [332, 225] on div "Франція" at bounding box center [556, 220] width 508 height 10
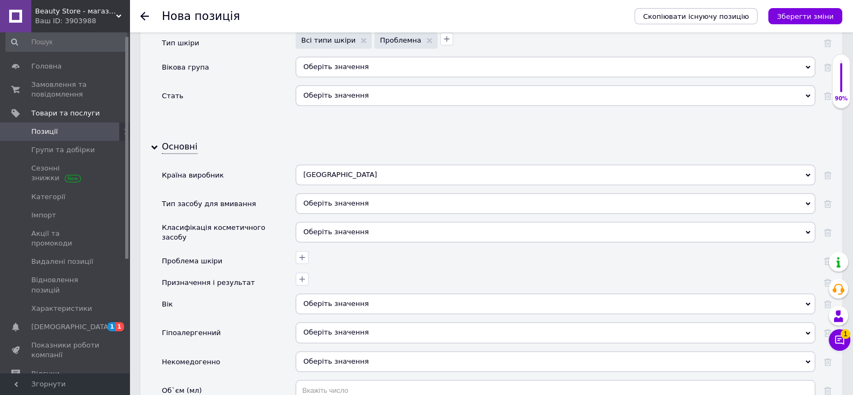
click at [330, 212] on div "Оберіть значення" at bounding box center [556, 203] width 520 height 21
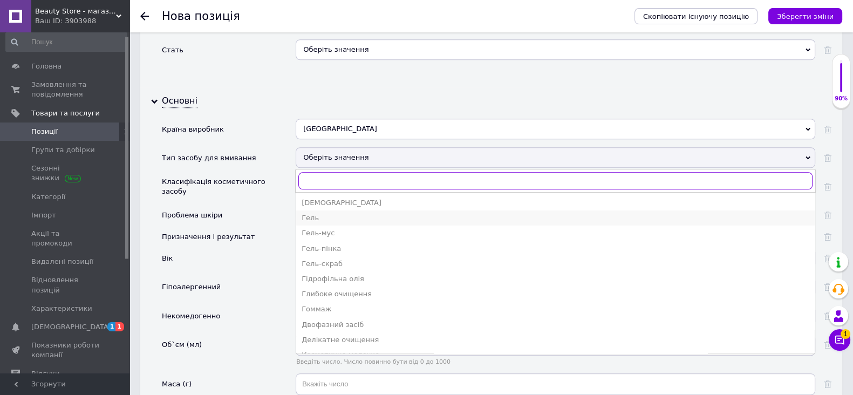
scroll to position [1282, 0]
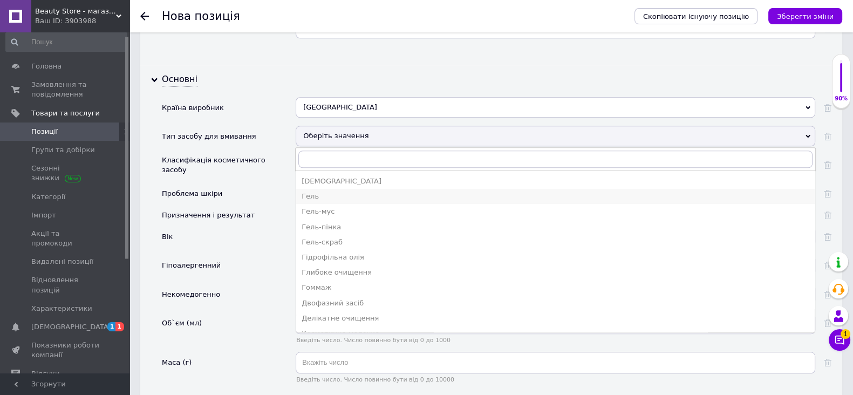
click at [331, 201] on div "Гель" at bounding box center [556, 197] width 508 height 10
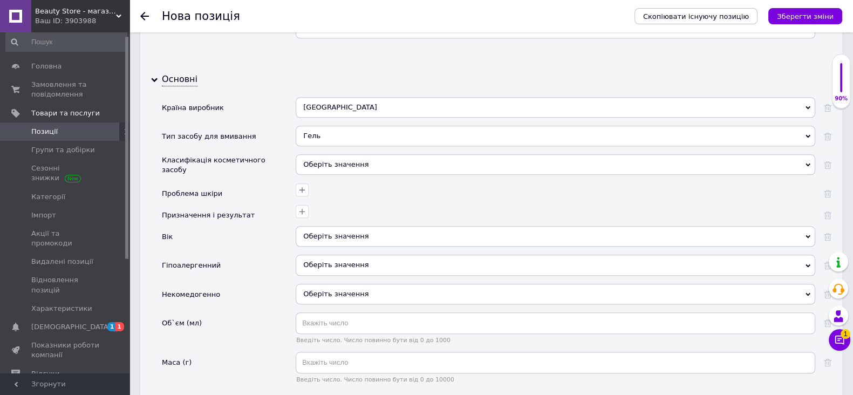
click at [329, 175] on div "Оберіть значення" at bounding box center [556, 164] width 520 height 21
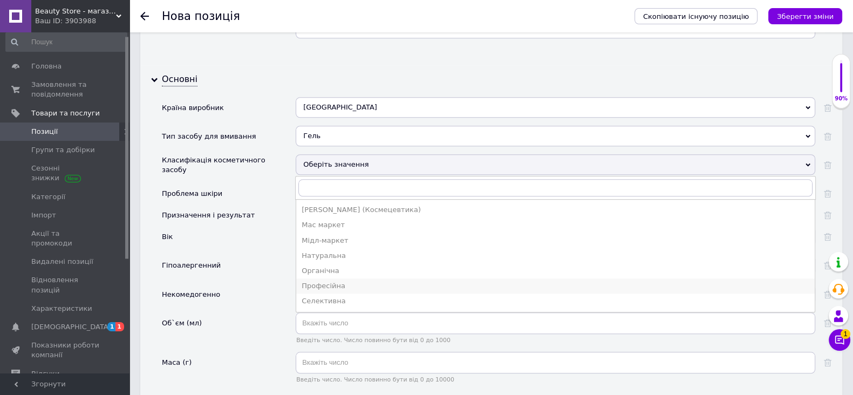
click at [330, 285] on li "Професійна" at bounding box center [555, 285] width 519 height 15
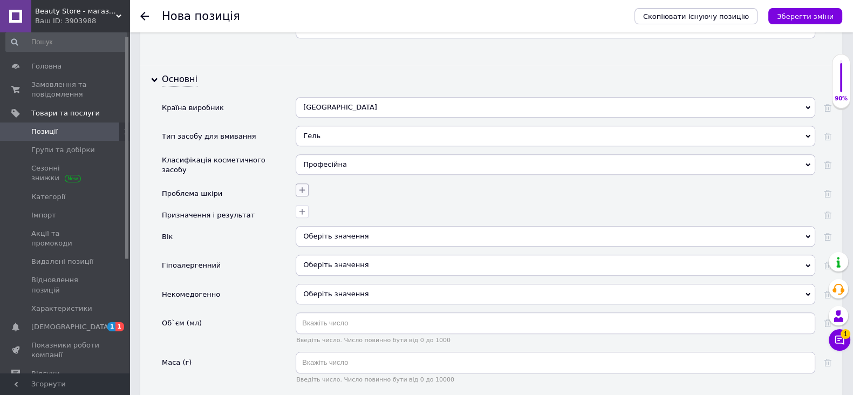
click at [302, 193] on icon "button" at bounding box center [302, 190] width 6 height 6
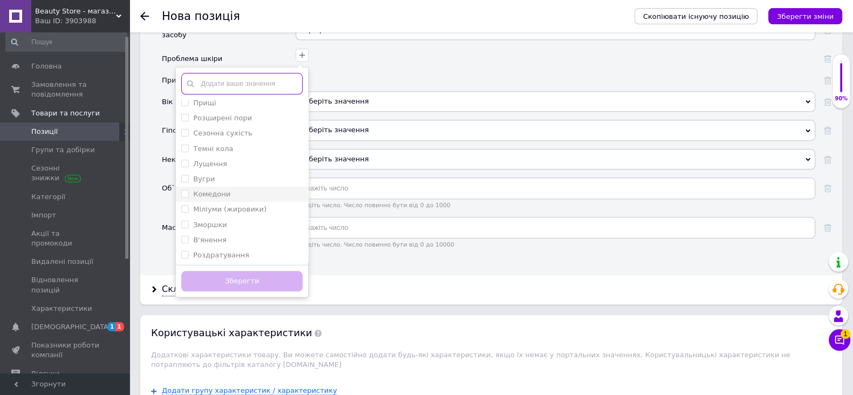
scroll to position [68, 0]
click at [392, 70] on div "Глибокі зморшки В'ялість Жирний блиск Купероз Мімічні зморшки Набряклість Пігме…" at bounding box center [556, 59] width 520 height 22
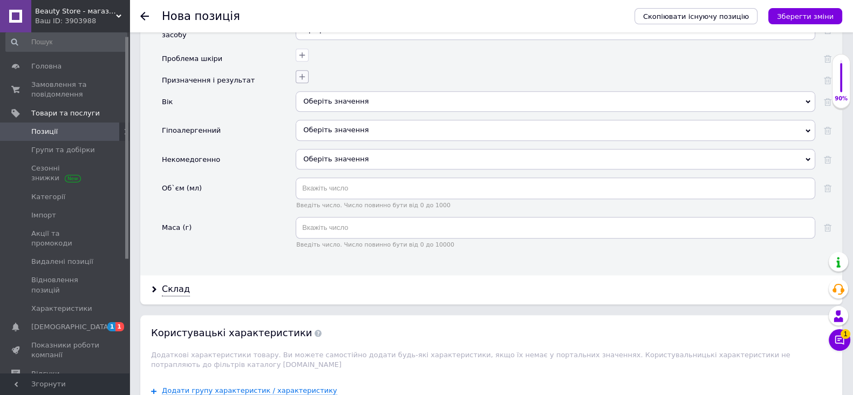
click at [305, 83] on div at bounding box center [554, 75] width 522 height 16
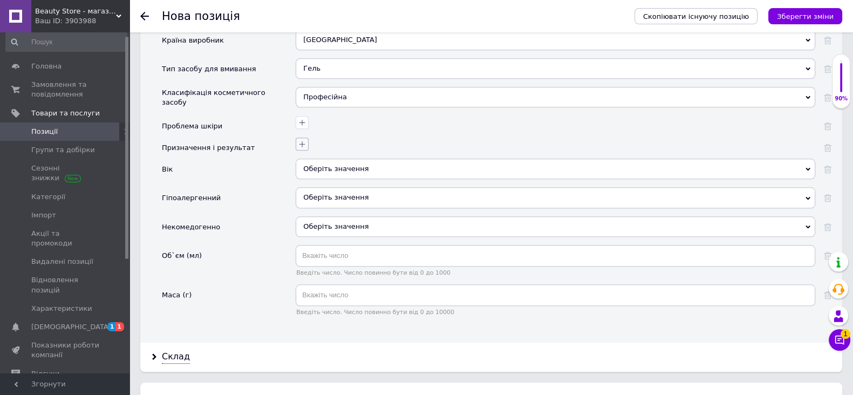
click at [302, 148] on icon "button" at bounding box center [302, 144] width 9 height 9
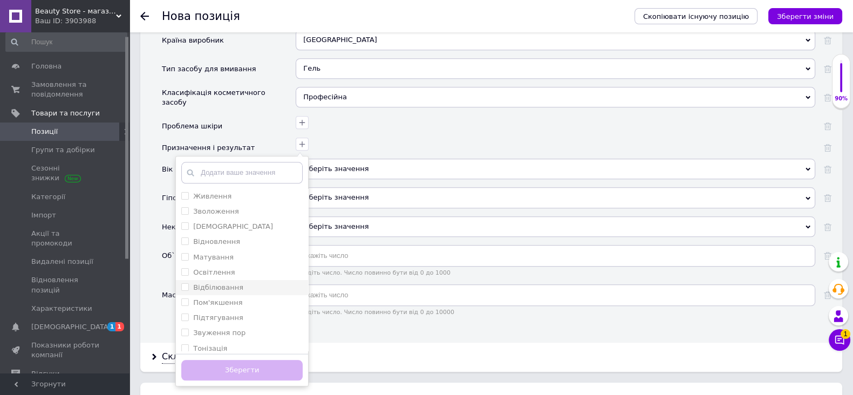
type input "р"
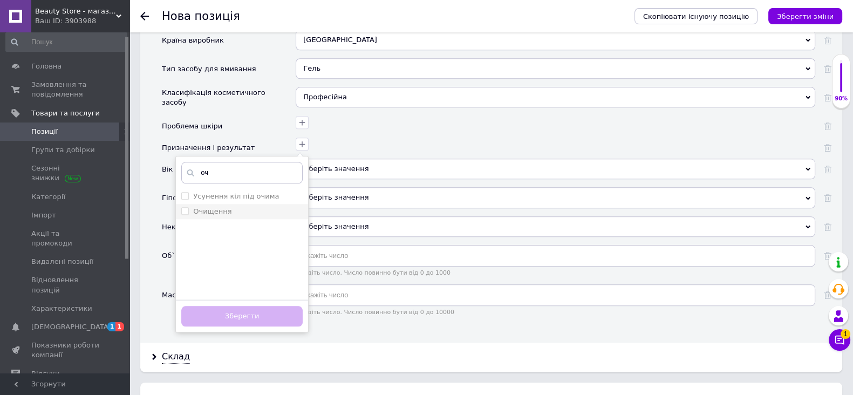
type input "оч"
click at [192, 216] on label "Очищення" at bounding box center [206, 212] width 50 height 10
click at [188, 214] on input "Очищення" at bounding box center [184, 210] width 7 height 7
click at [192, 216] on label "Очищення" at bounding box center [206, 212] width 50 height 10
click at [188, 214] on input "Очищення" at bounding box center [184, 210] width 7 height 7
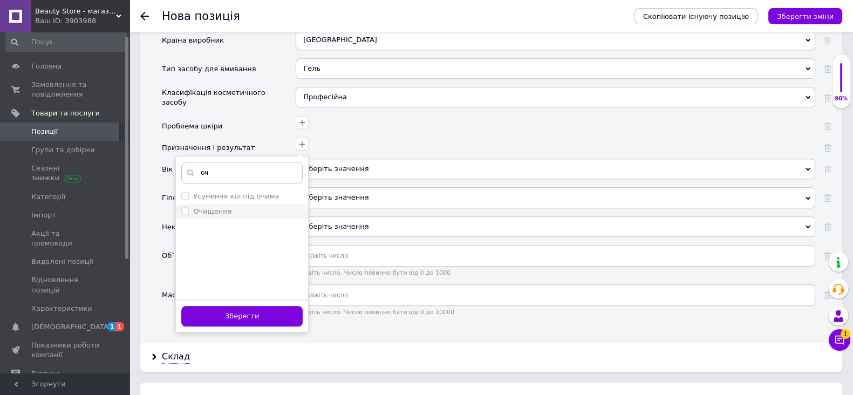
click at [186, 214] on input "Очищення" at bounding box center [184, 210] width 7 height 7
checkbox input "true"
click at [238, 179] on input "оч" at bounding box center [241, 173] width 121 height 22
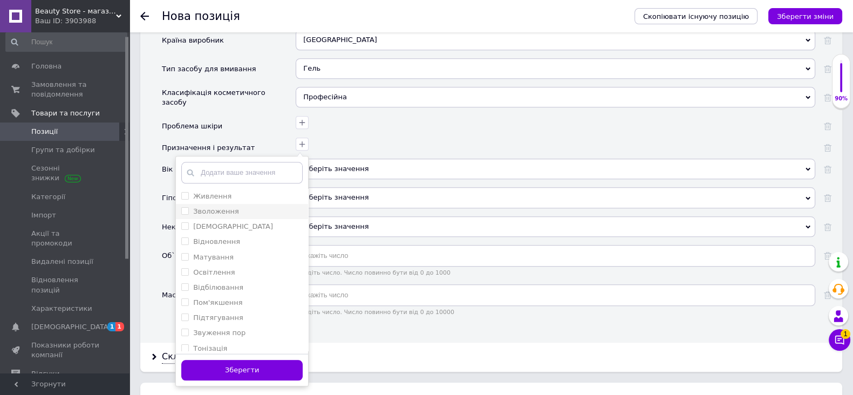
click at [185, 214] on input "Зволоження" at bounding box center [184, 210] width 7 height 7
checkbox input "true"
click at [253, 378] on button "Зберегти" at bounding box center [241, 370] width 121 height 21
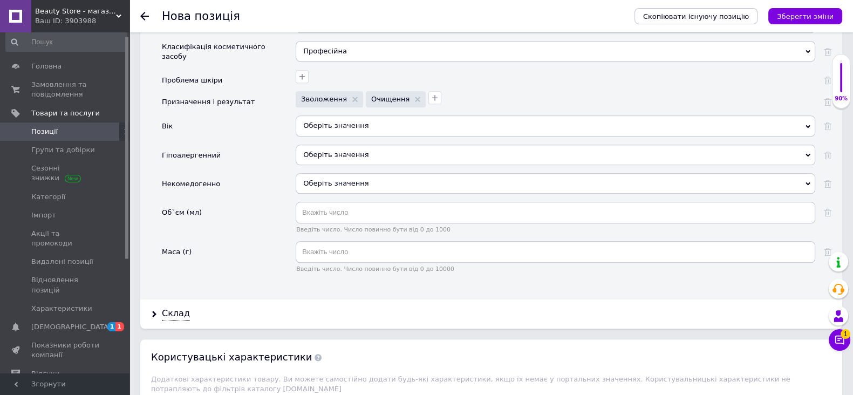
scroll to position [1416, 0]
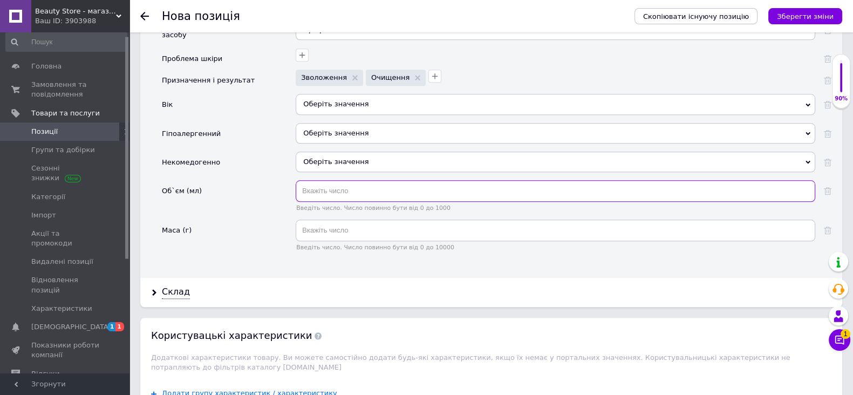
click at [339, 196] on input "text" at bounding box center [556, 191] width 520 height 22
type input "200"
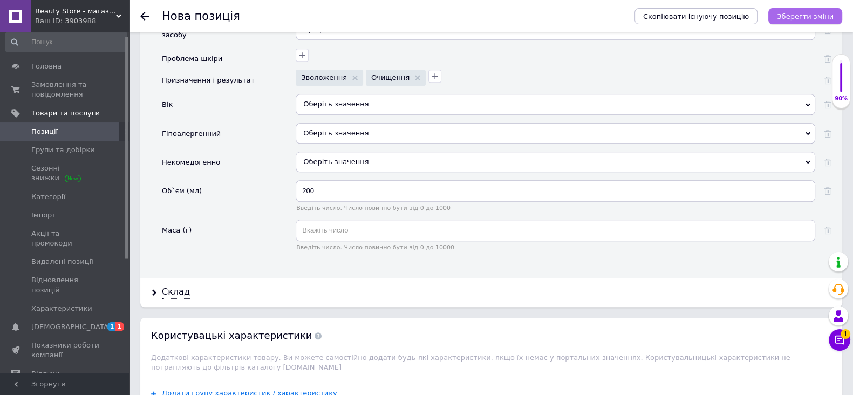
click at [822, 16] on icon "Зберегти зміни" at bounding box center [805, 16] width 57 height 8
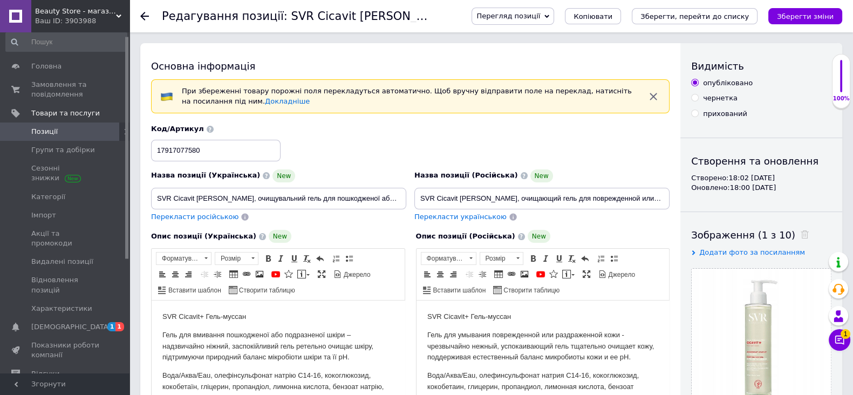
click at [828, 159] on div "Створення та оновлення" at bounding box center [761, 160] width 140 height 13
drag, startPoint x: 820, startPoint y: 16, endPoint x: 755, endPoint y: 29, distance: 66.6
click at [820, 16] on icon "Зберегти зміни" at bounding box center [805, 16] width 57 height 8
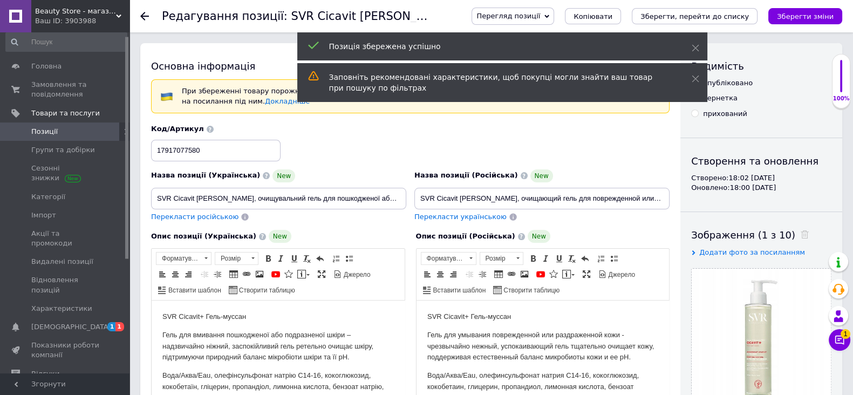
click at [145, 15] on icon at bounding box center [144, 16] width 9 height 9
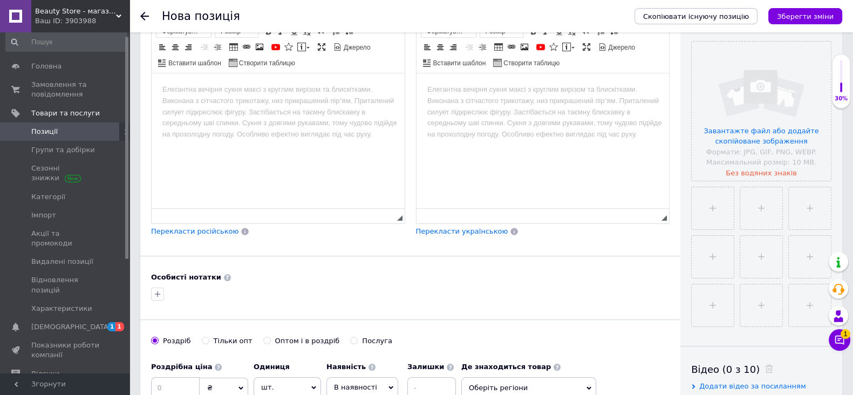
scroll to position [337, 0]
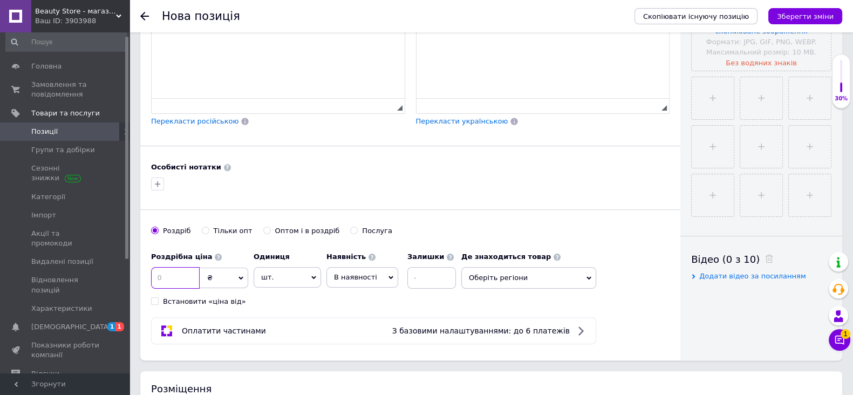
click at [188, 289] on input at bounding box center [175, 278] width 49 height 22
type input "1540"
click at [160, 188] on icon "button" at bounding box center [157, 184] width 9 height 9
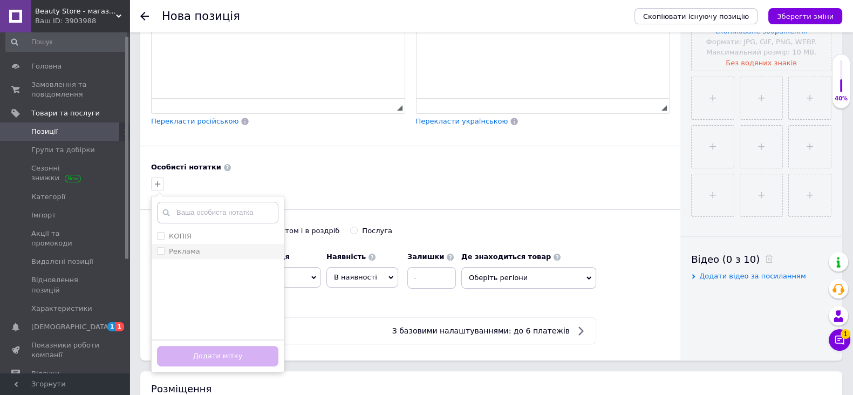
click at [160, 254] on input "Реклама" at bounding box center [160, 250] width 7 height 7
checkbox input "true"
drag, startPoint x: 240, startPoint y: 360, endPoint x: 258, endPoint y: 343, distance: 25.2
click at [240, 360] on button "Додати мітку" at bounding box center [217, 356] width 121 height 21
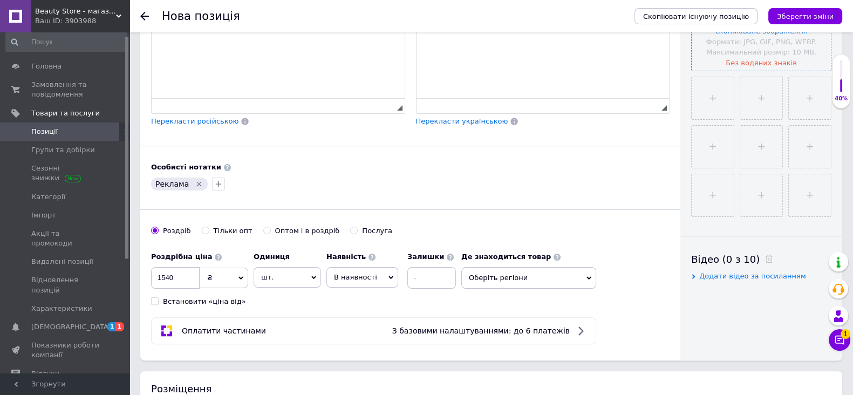
click at [775, 44] on input "file" at bounding box center [761, 0] width 139 height 139
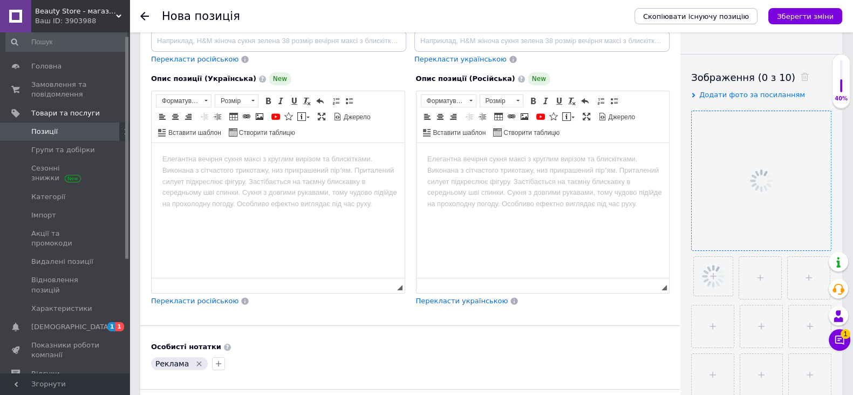
scroll to position [134, 0]
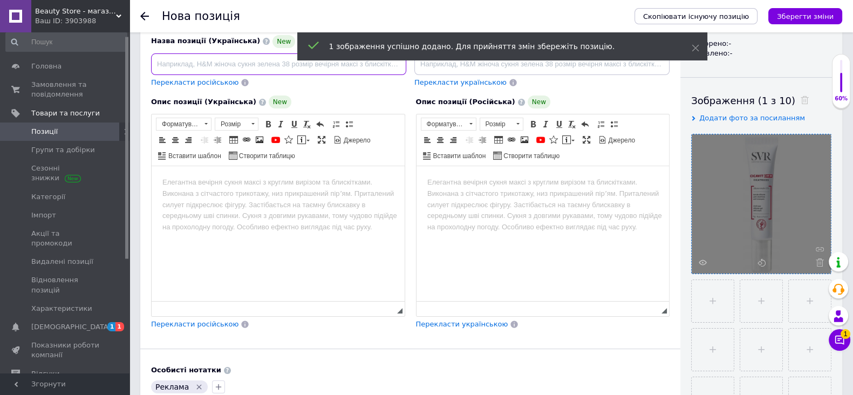
click at [260, 62] on input at bounding box center [278, 64] width 255 height 22
paste input "SVR CICAVIT DM + CICATRICES силіконовий гель від рубців 15 г"
type input "SVR CICAVIT DM + CICATRICES силіконовий гель від рубців 15 г"
